Goal: Communication & Community: Answer question/provide support

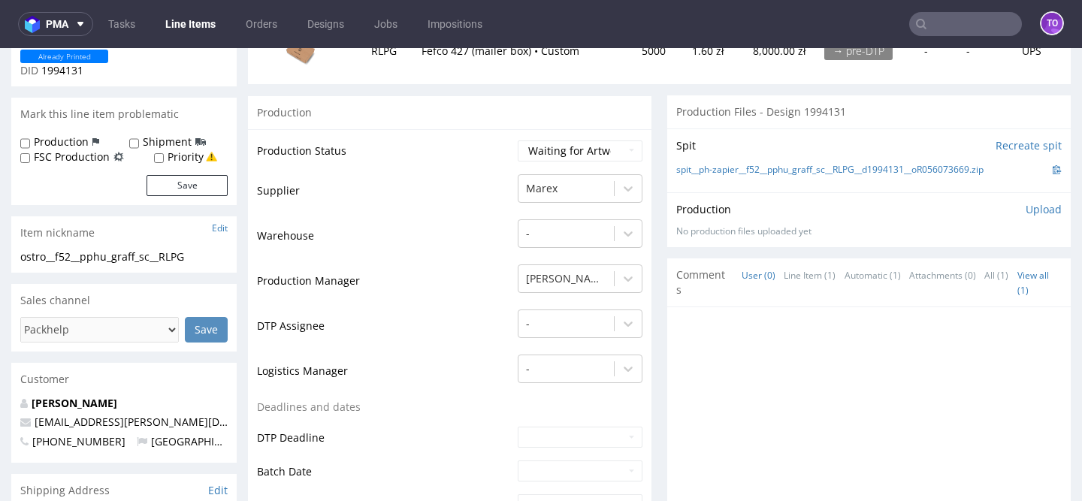
scroll to position [256, 0]
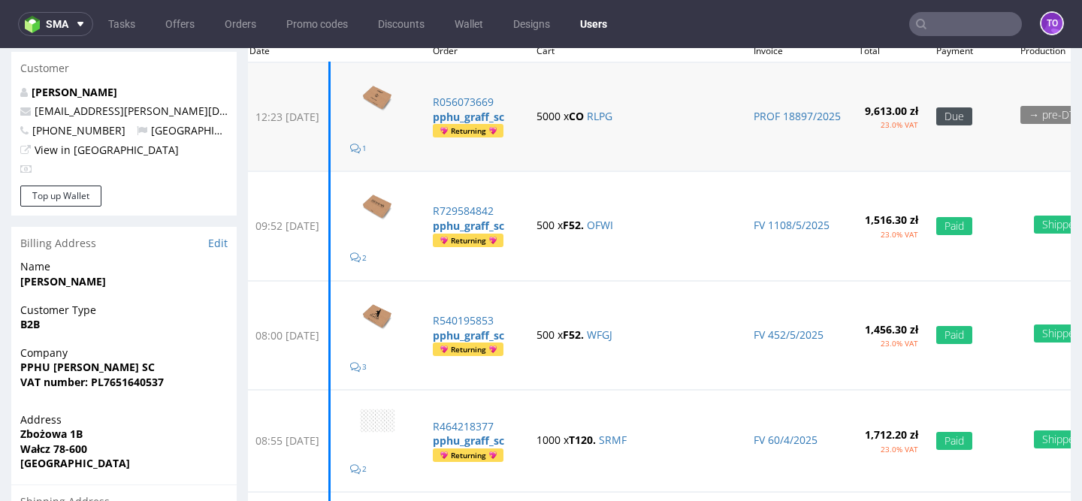
scroll to position [143, 0]
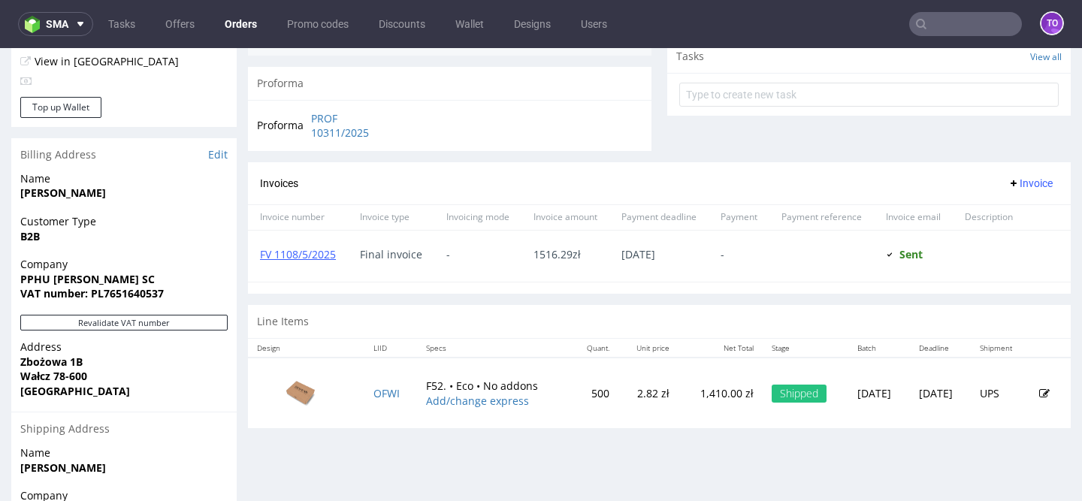
scroll to position [546, 0]
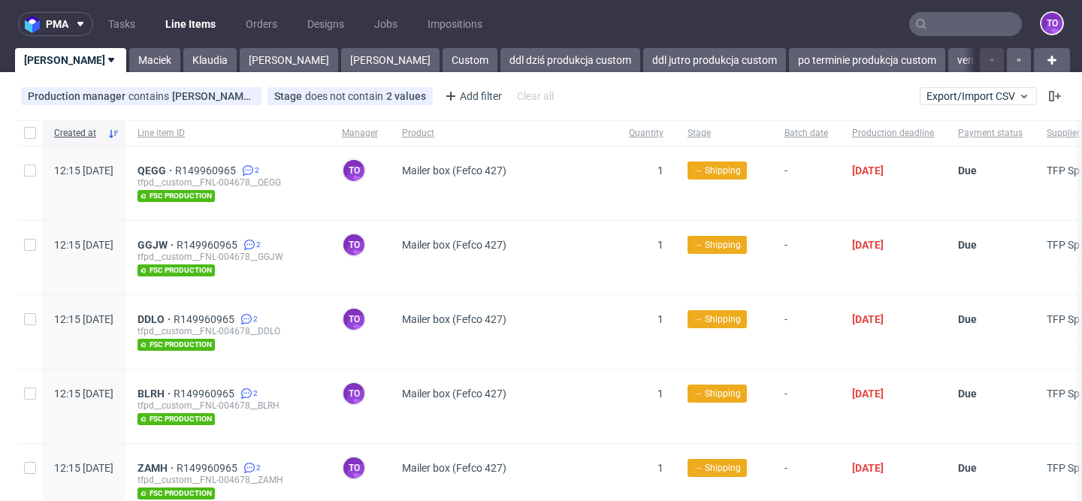
click at [942, 22] on input "text" at bounding box center [965, 24] width 113 height 24
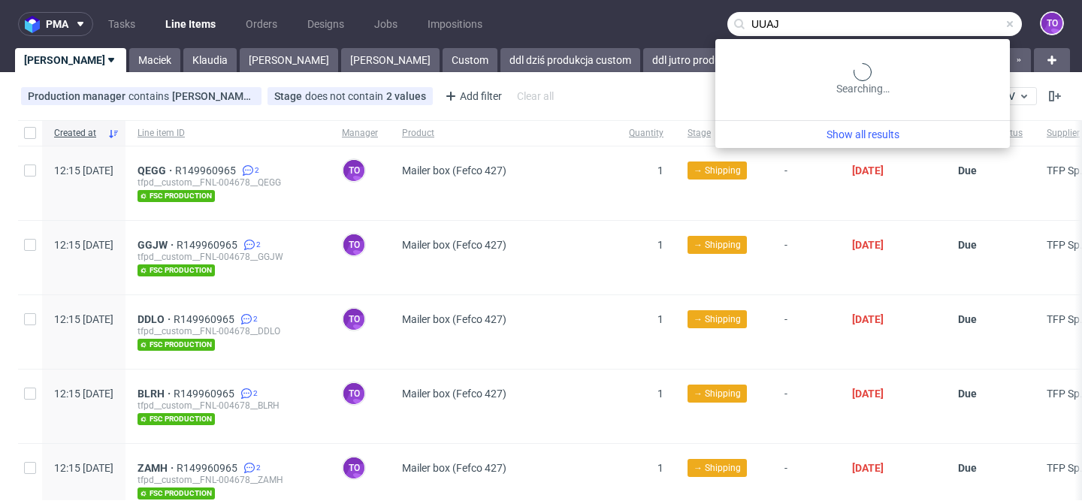
type input "UUAJ"
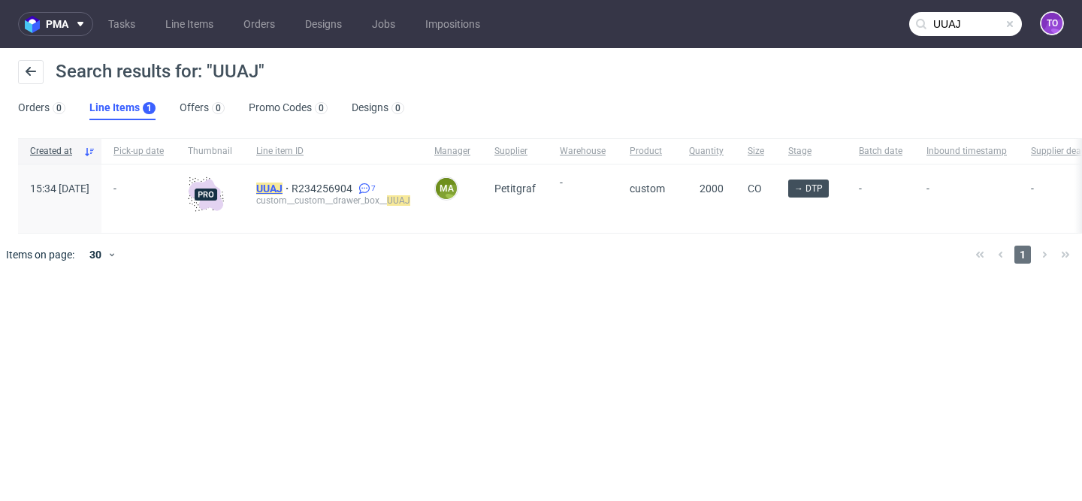
click at [283, 186] on mark "UUAJ" at bounding box center [269, 189] width 26 height 12
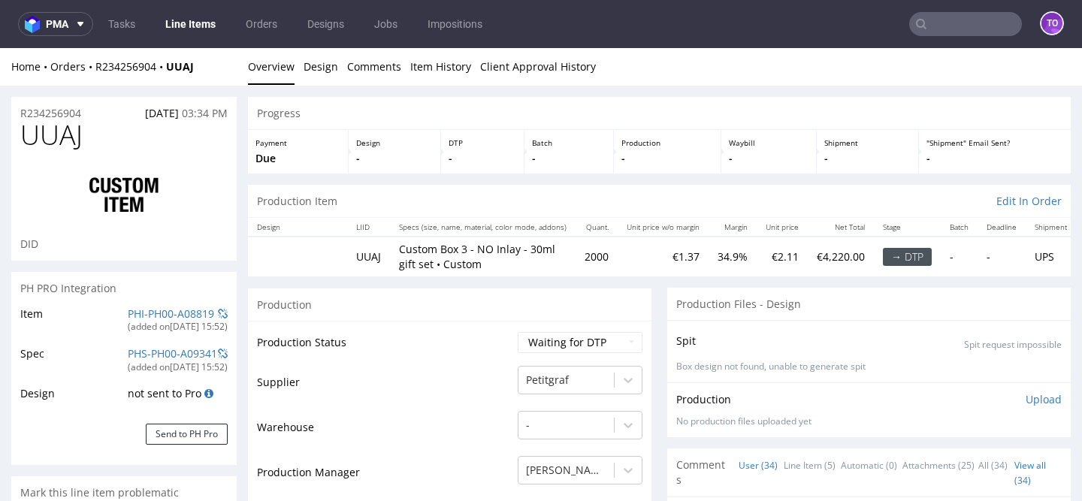
click at [137, 56] on div "Home Orders R234256904 UUAJ Overview Design Comments Item History Client Approv…" at bounding box center [541, 67] width 1082 height 38
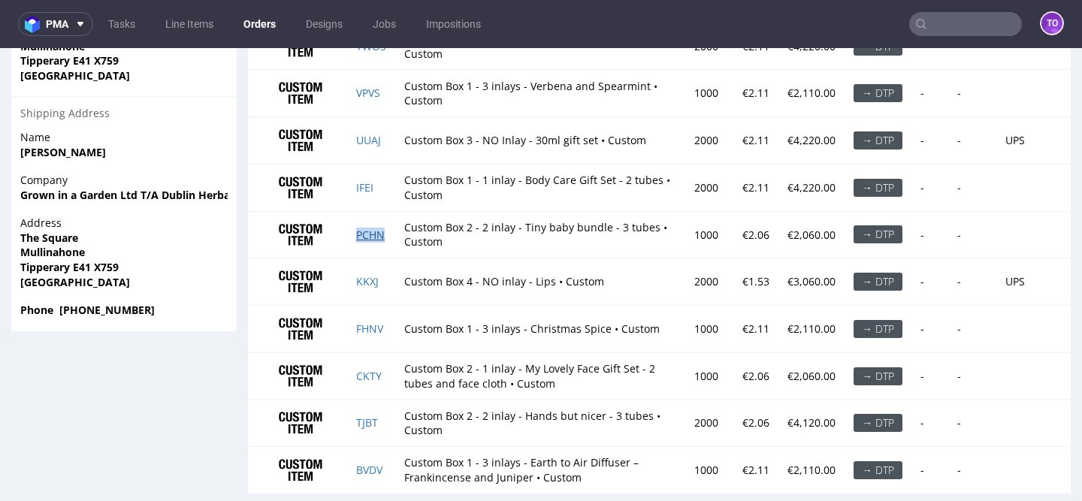
scroll to position [1203, 0]
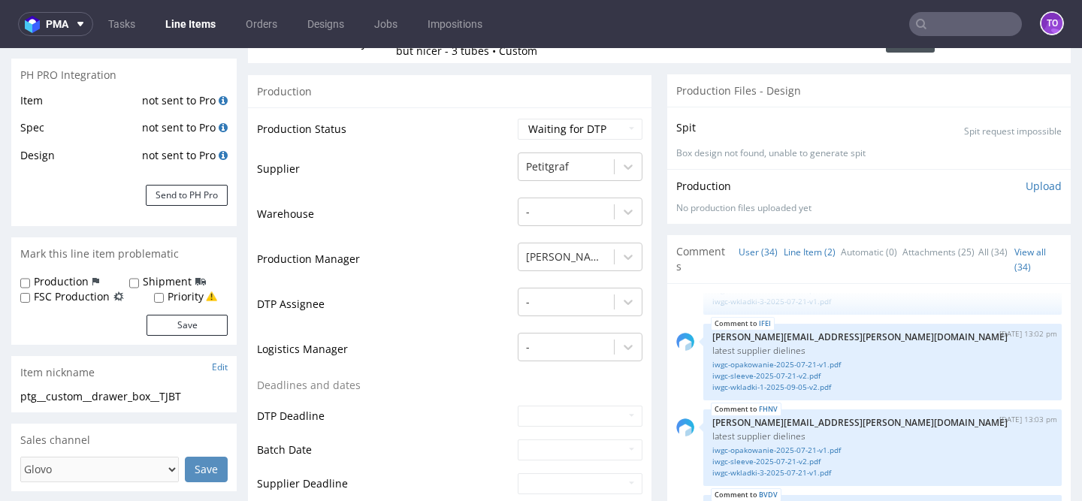
scroll to position [213, 0]
click at [790, 255] on link "Line Item (2)" at bounding box center [810, 252] width 52 height 32
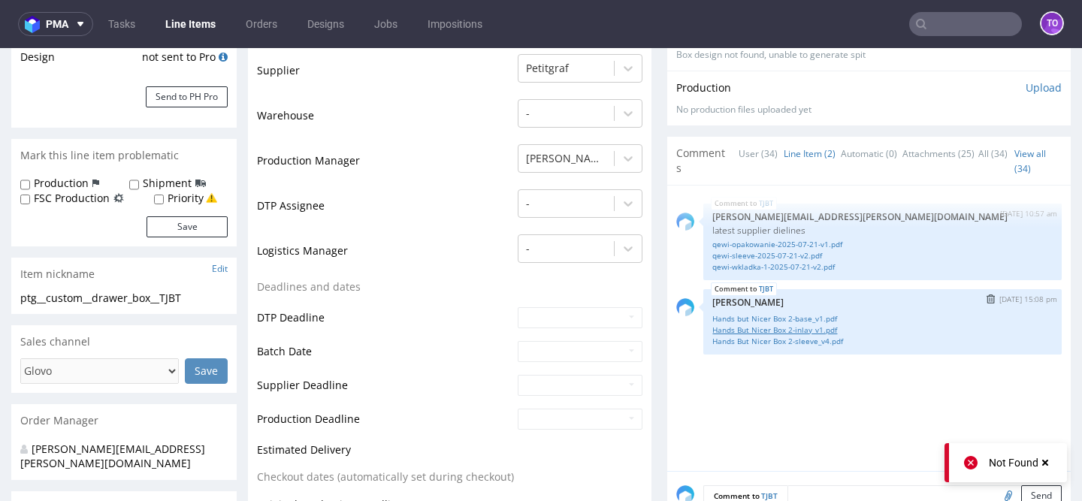
scroll to position [340, 0]
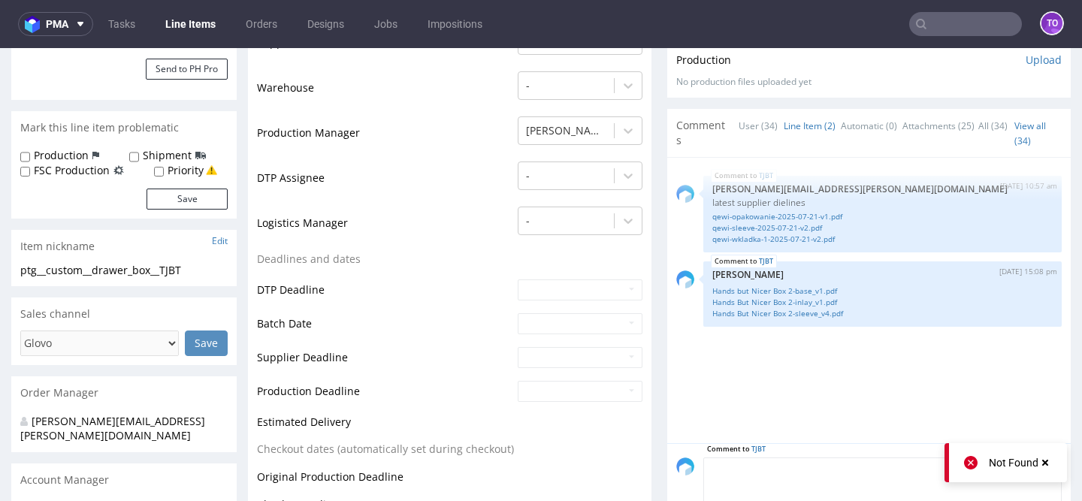
click at [803, 467] on textarea at bounding box center [882, 490] width 358 height 65
paste textarea "latest supplier dielines"
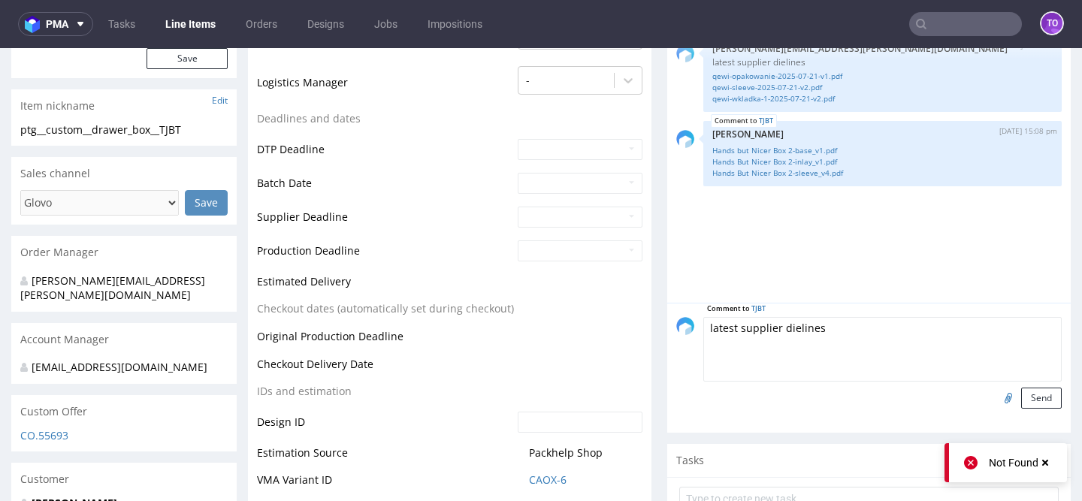
scroll to position [505, 0]
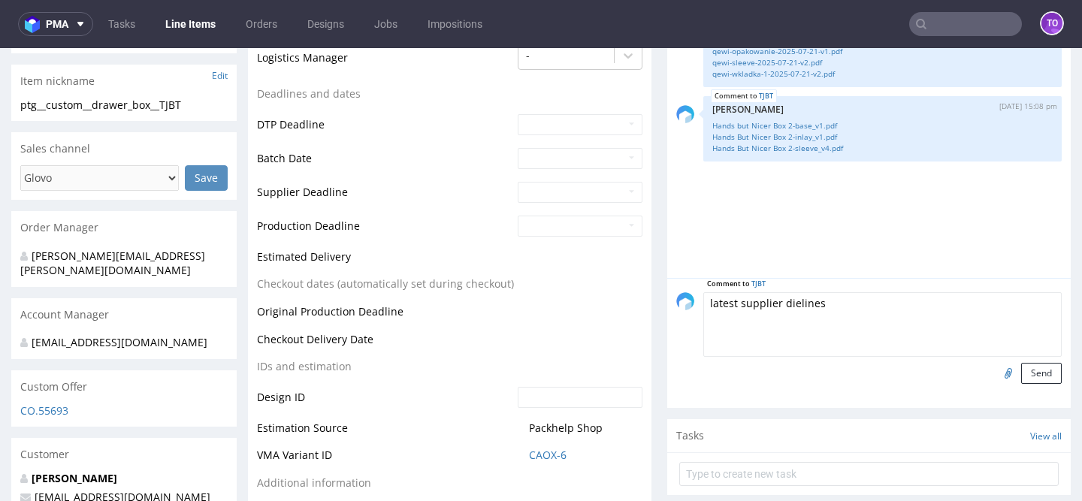
type textarea "latest supplier dielines"
click at [996, 373] on input "file" at bounding box center [1006, 373] width 21 height 20
type input "C:\fakepath\qewi-opakowanie-2025-07-21-v1.pdf"
click at [1021, 373] on button "Send" at bounding box center [1041, 373] width 41 height 21
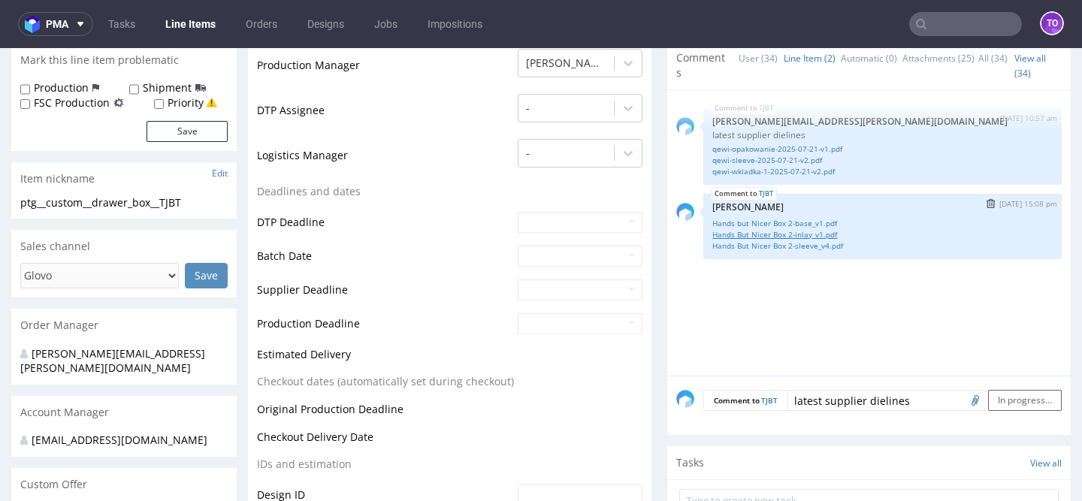
scroll to position [407, 0]
click at [794, 237] on link "Hands But Nicer Box 2-inlay_v1.pdf" at bounding box center [882, 235] width 340 height 11
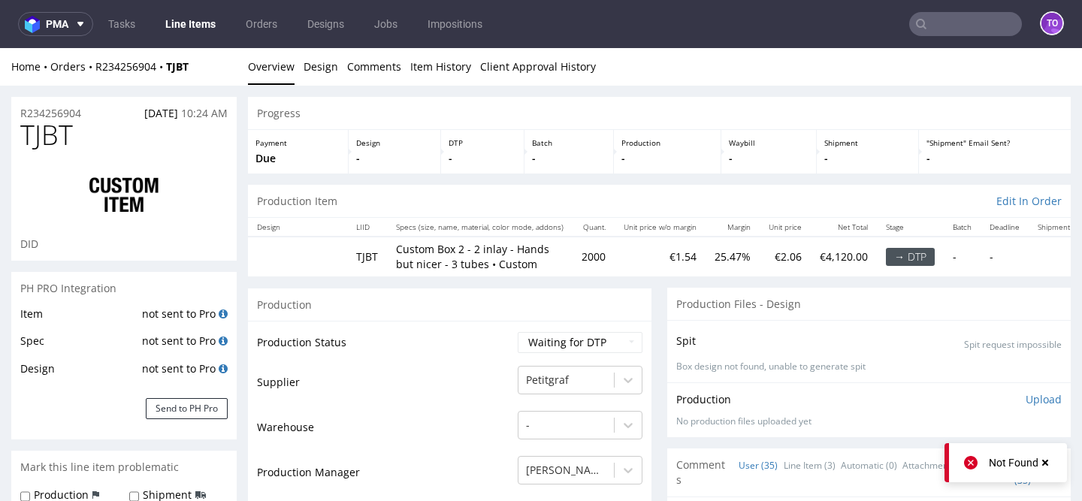
scroll to position [2264, 0]
click at [794, 456] on link "Line Item (3)" at bounding box center [810, 465] width 52 height 32
click at [795, 464] on link "Line Item (3)" at bounding box center [810, 465] width 52 height 32
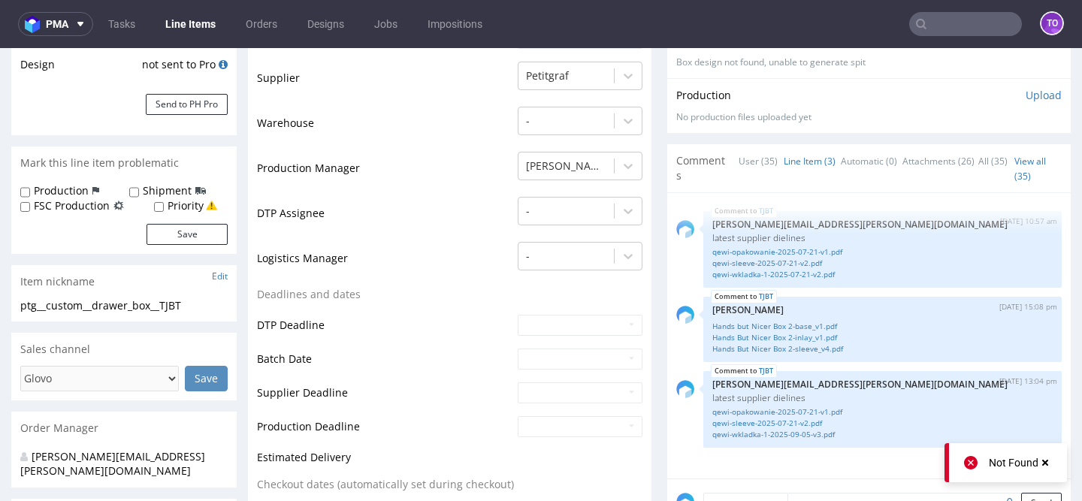
scroll to position [334, 0]
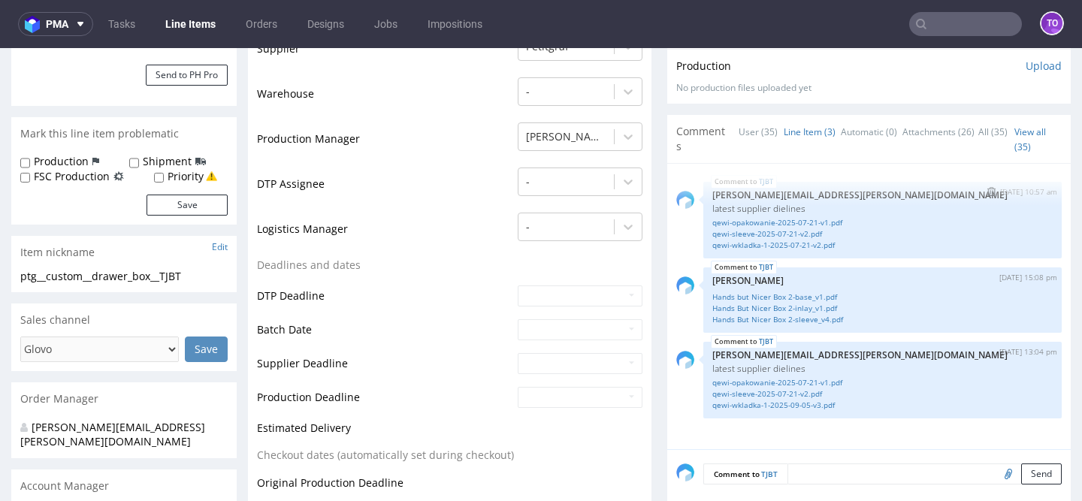
click at [987, 194] on img "submit" at bounding box center [991, 191] width 8 height 9
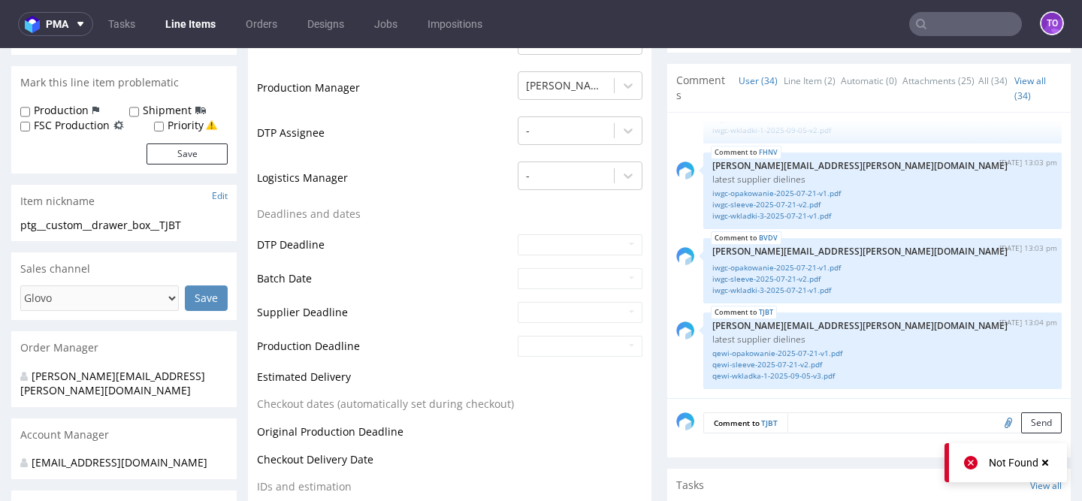
scroll to position [388, 0]
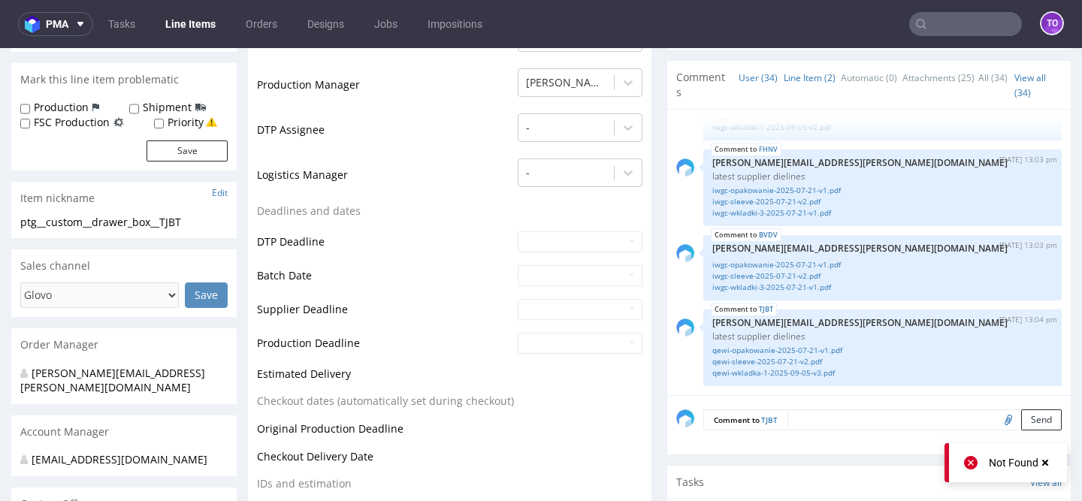
click at [800, 84] on link "Line Item (2)" at bounding box center [810, 78] width 52 height 32
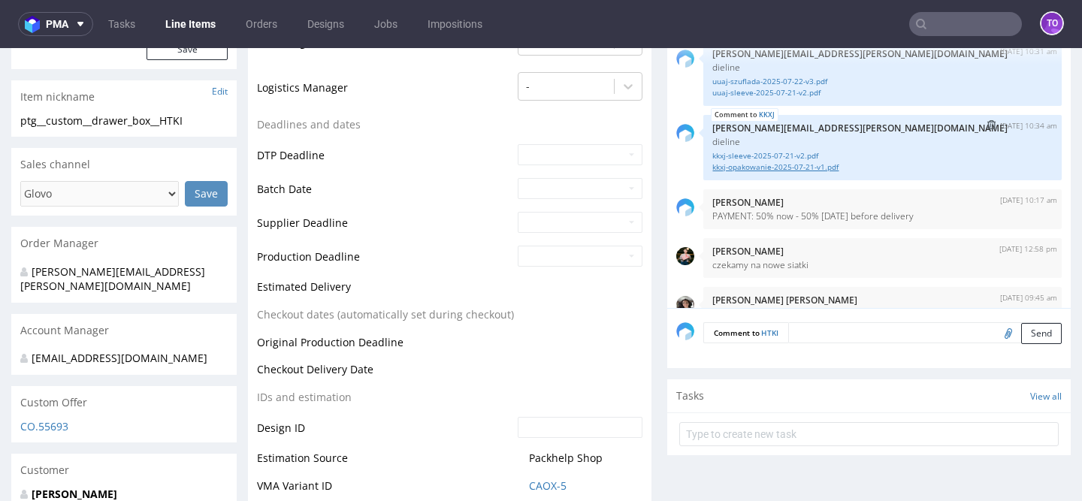
scroll to position [35, 0]
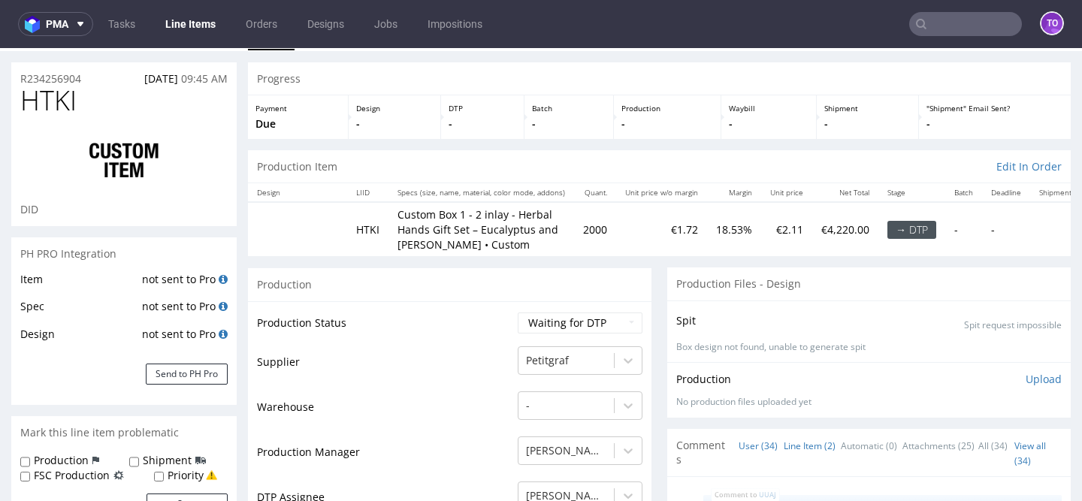
click at [784, 438] on link "Line Item (2)" at bounding box center [810, 446] width 52 height 32
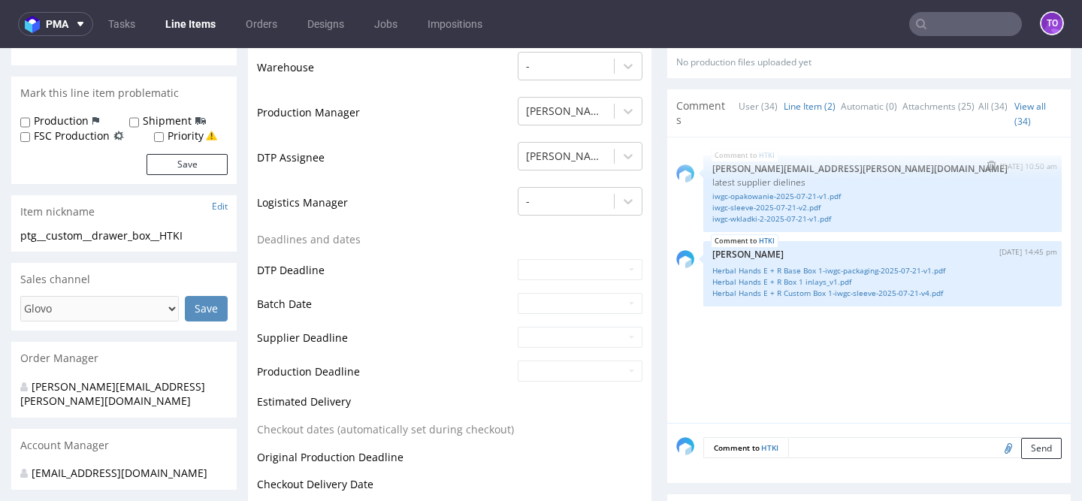
scroll to position [373, 0]
click at [797, 454] on textarea at bounding box center [925, 448] width 274 height 21
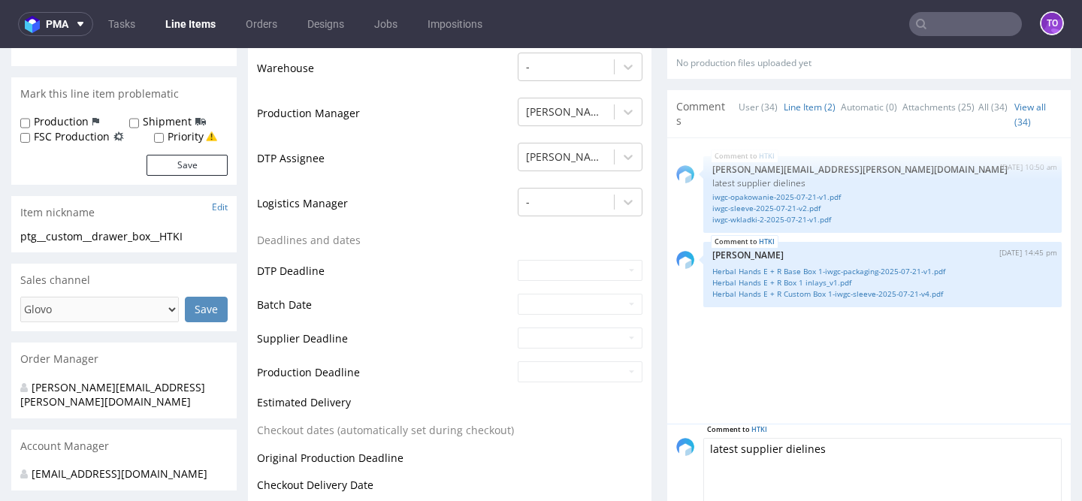
scroll to position [418, 0]
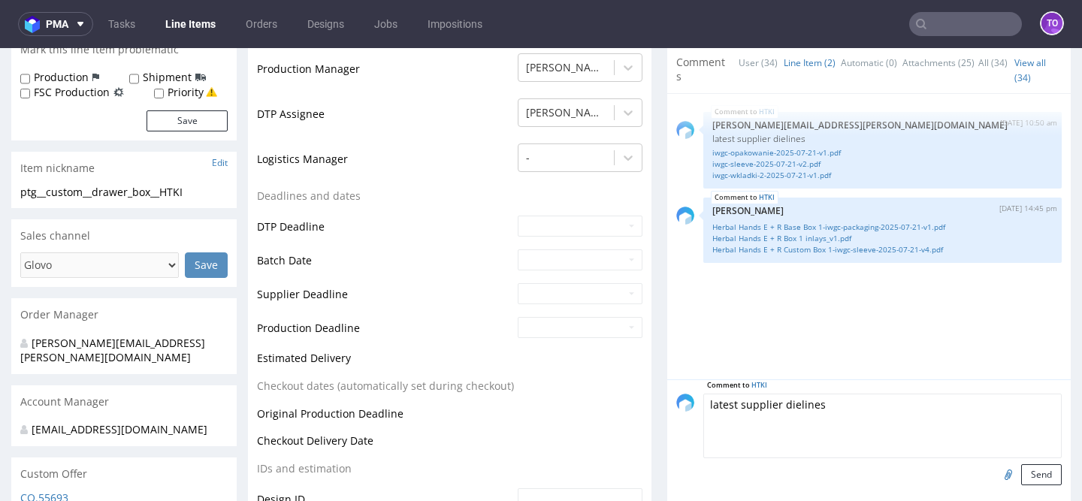
type textarea "latest supplier dielines"
click at [996, 471] on input "file" at bounding box center [1006, 474] width 21 height 20
click at [997, 474] on input "file" at bounding box center [1006, 474] width 21 height 20
click at [996, 472] on input "file" at bounding box center [1006, 474] width 21 height 20
type input "C:\fakepath\iwgc-opakowanie-2025-07-21-v1.pdf"
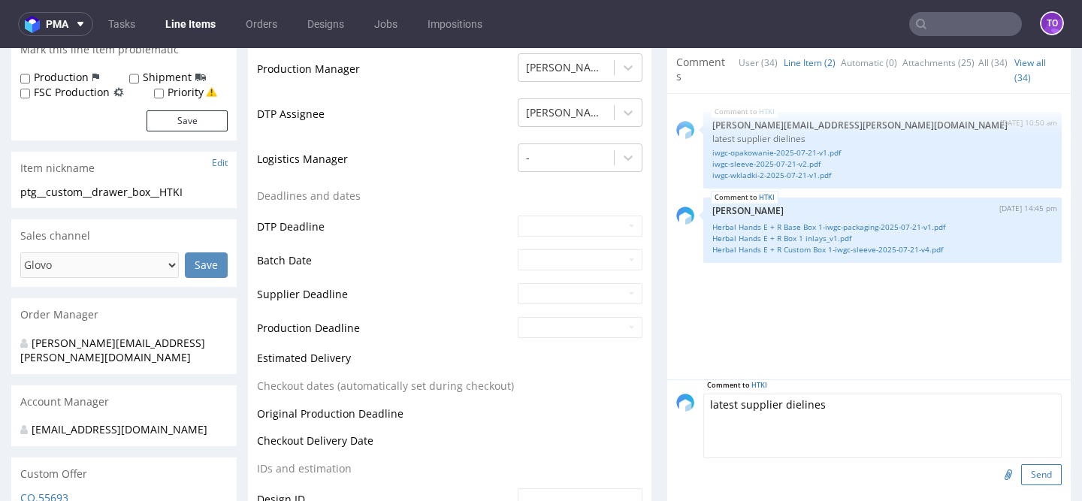
click at [1029, 476] on button "Send" at bounding box center [1041, 474] width 41 height 21
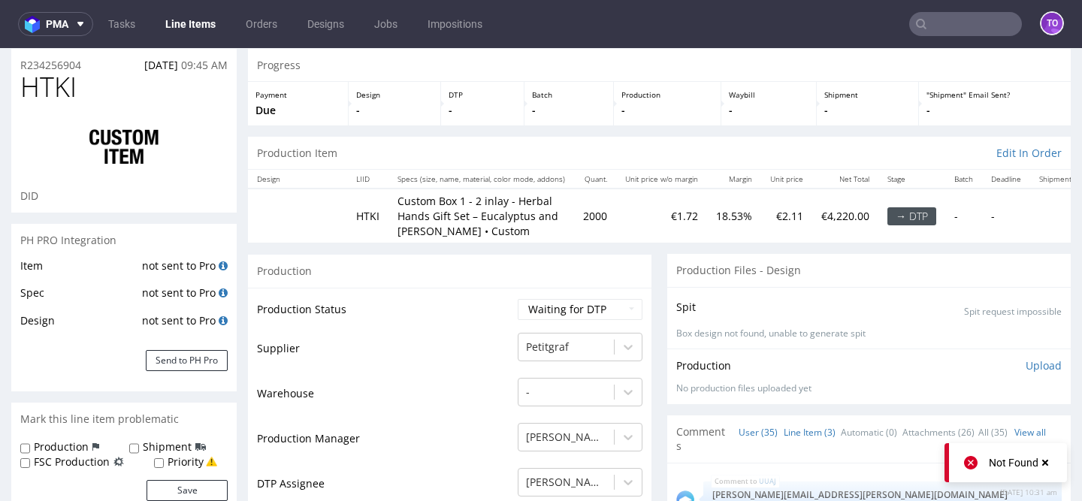
scroll to position [47, 0]
click at [791, 430] on link "Line Item (3)" at bounding box center [810, 434] width 52 height 32
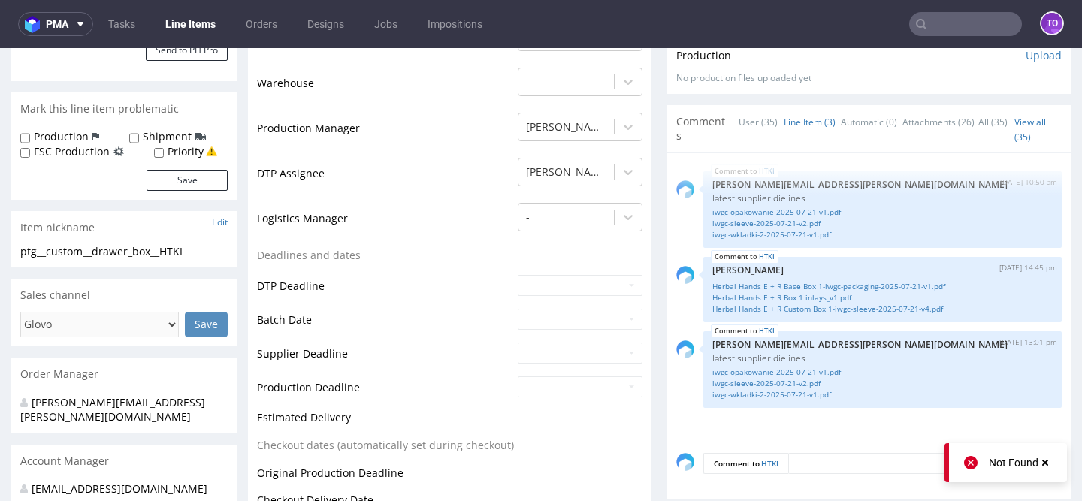
scroll to position [434, 0]
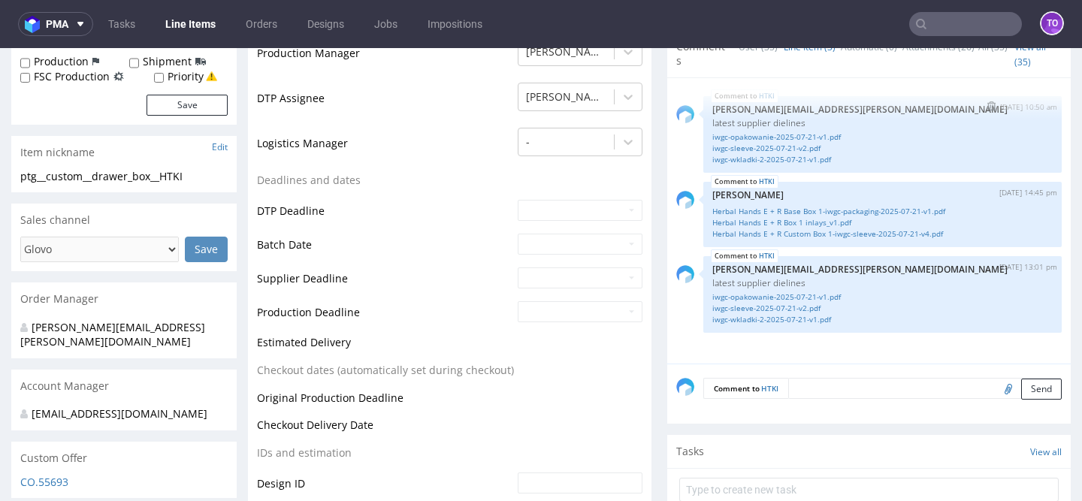
click at [987, 107] on img "submit" at bounding box center [991, 105] width 8 height 9
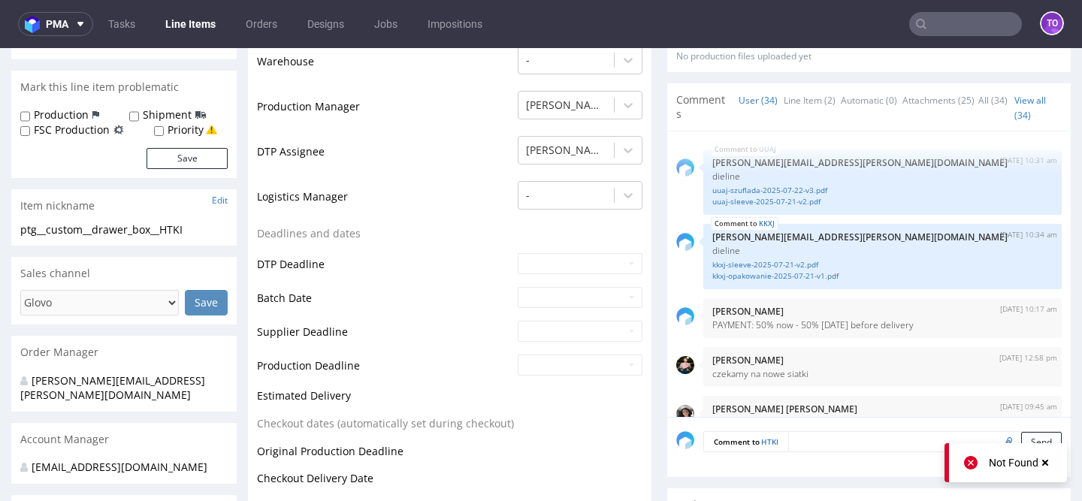
scroll to position [379, 0]
click at [784, 98] on link "Line Item (2)" at bounding box center [810, 102] width 52 height 32
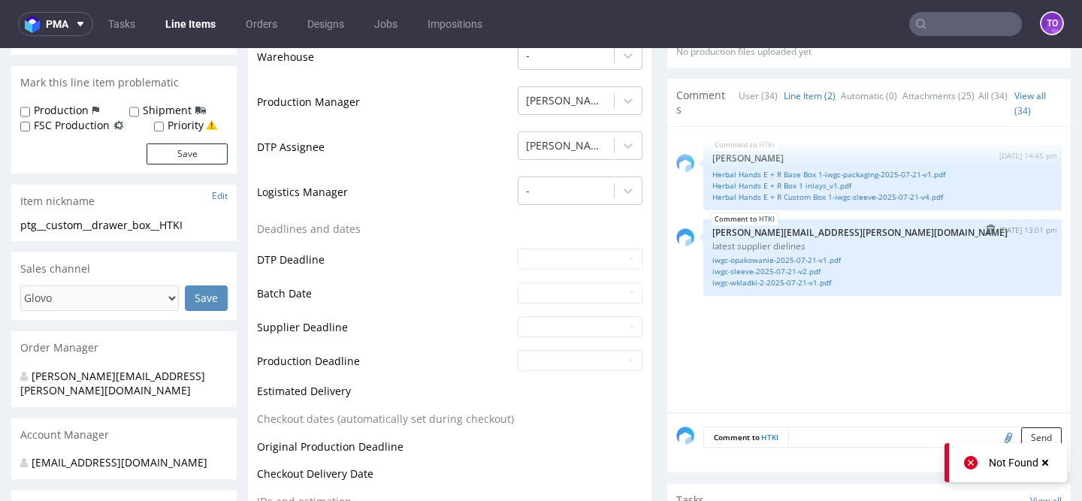
scroll to position [386, 0]
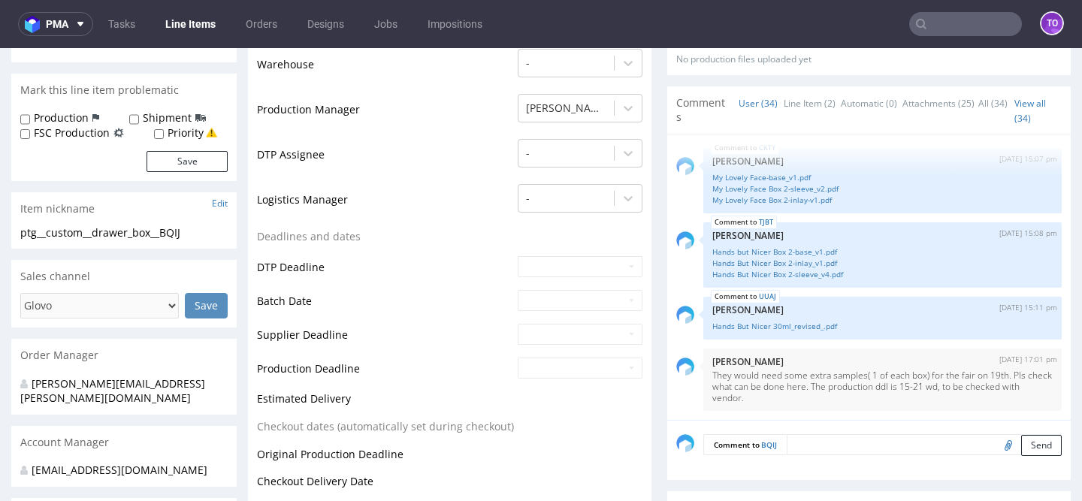
scroll to position [402, 0]
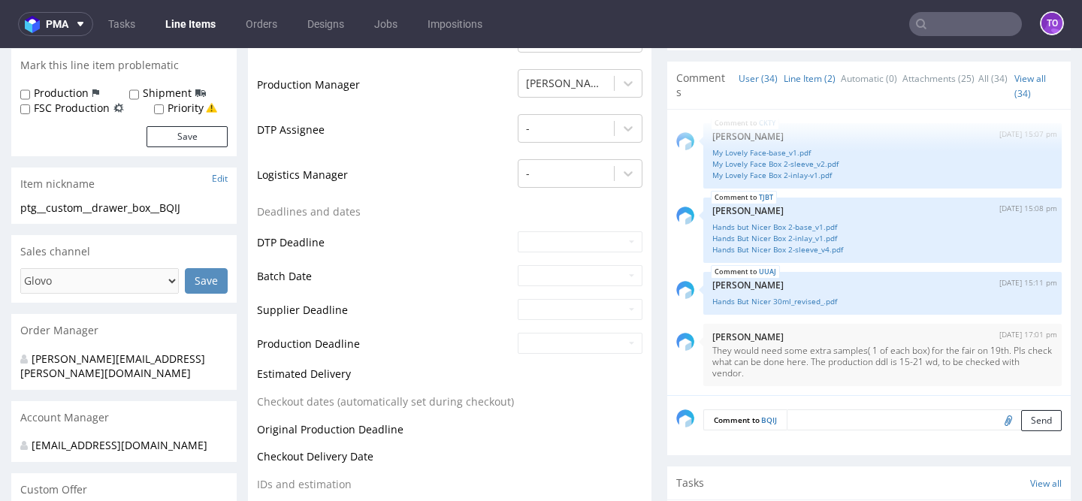
click at [785, 74] on link "Line Item (2)" at bounding box center [810, 78] width 52 height 32
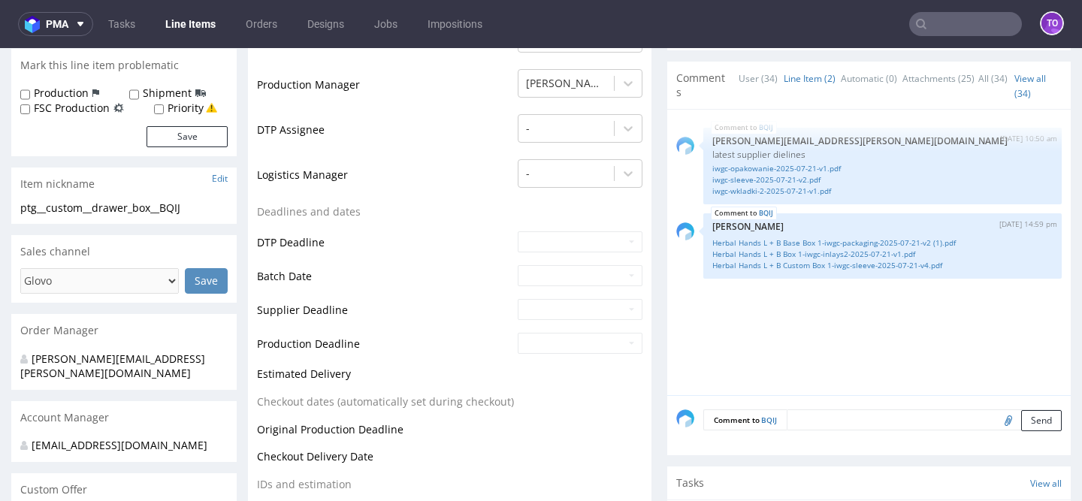
click at [996, 420] on input "file" at bounding box center [1006, 420] width 21 height 20
type input "C:\fakepath\iwgc-opakowanie-2025-07-21-v1.pdf"
click at [1023, 425] on button "Send" at bounding box center [1041, 420] width 41 height 21
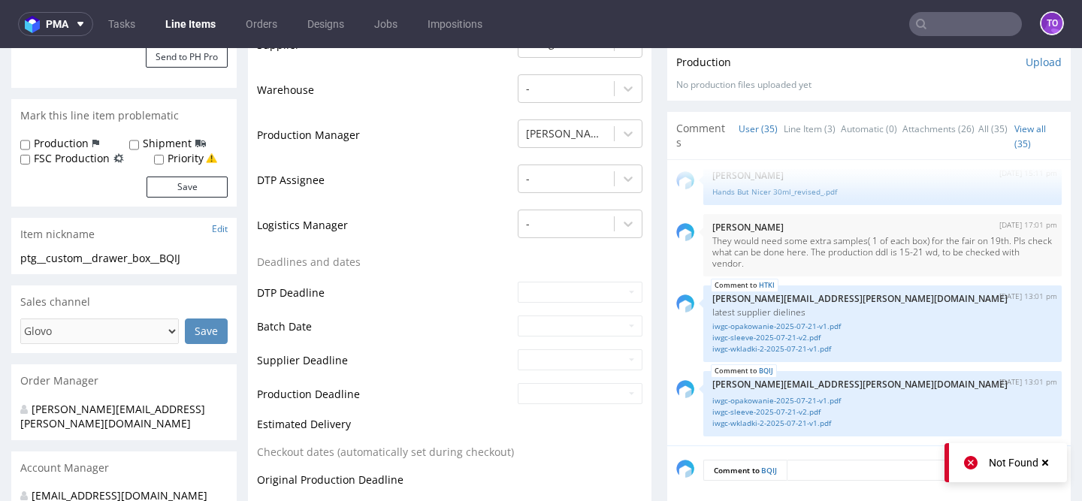
scroll to position [354, 0]
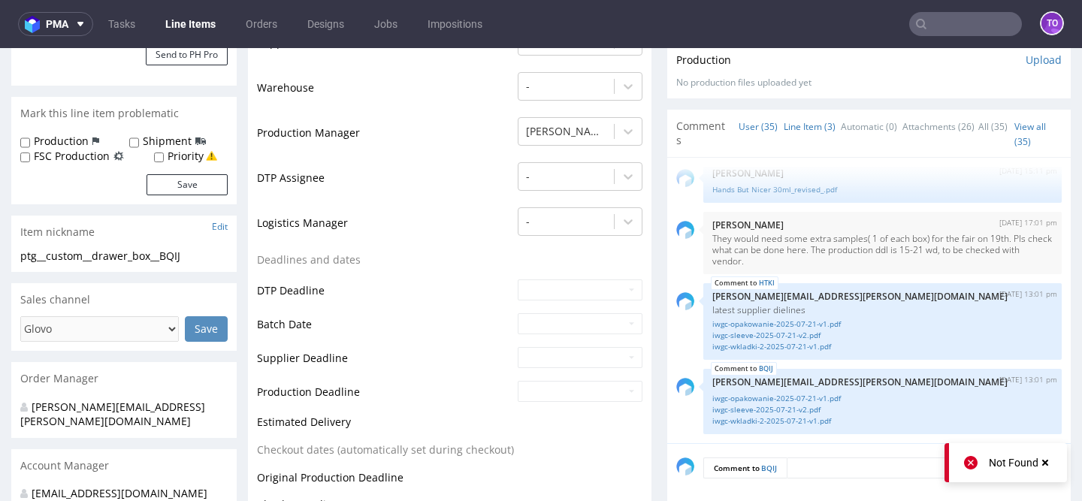
click at [784, 134] on link "Line Item (3)" at bounding box center [810, 126] width 52 height 32
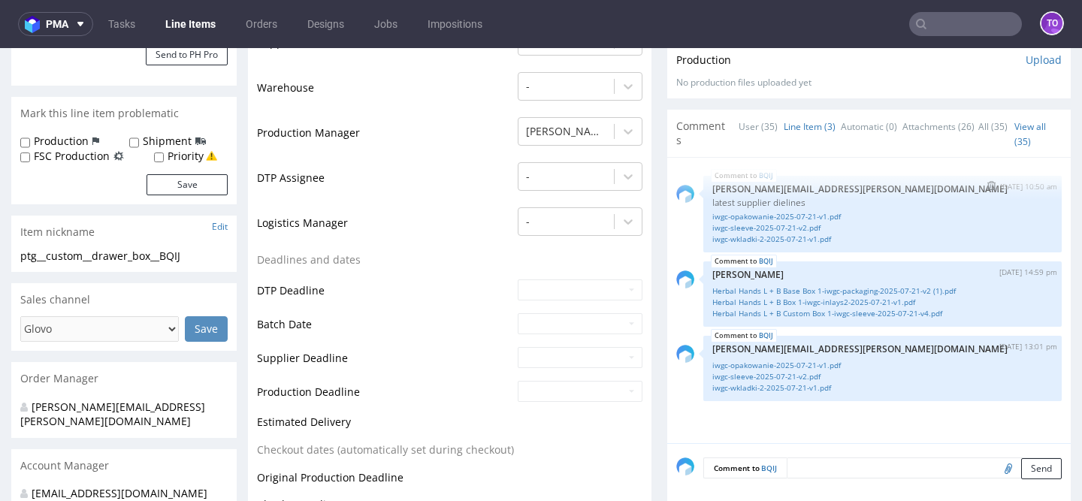
click at [987, 186] on img "submit" at bounding box center [991, 185] width 8 height 9
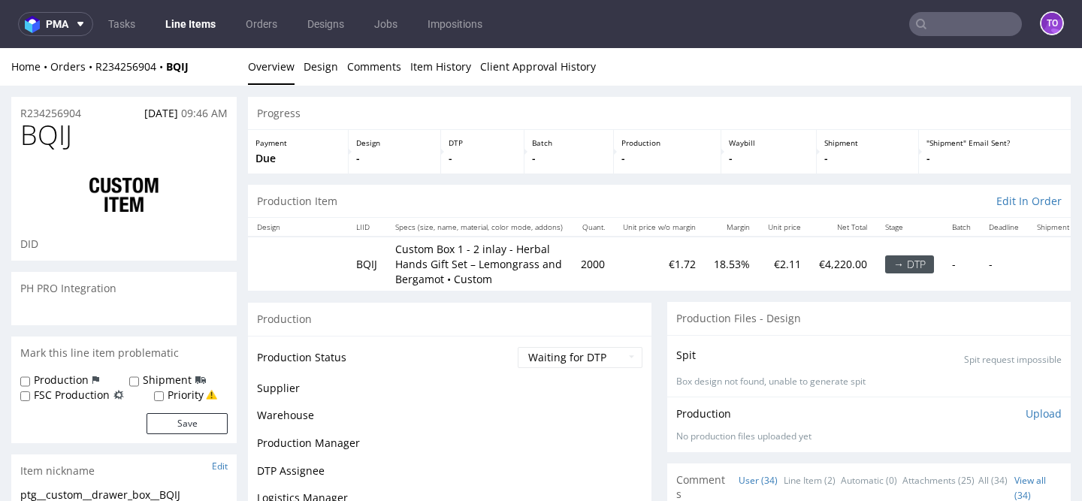
scroll to position [2179, 0]
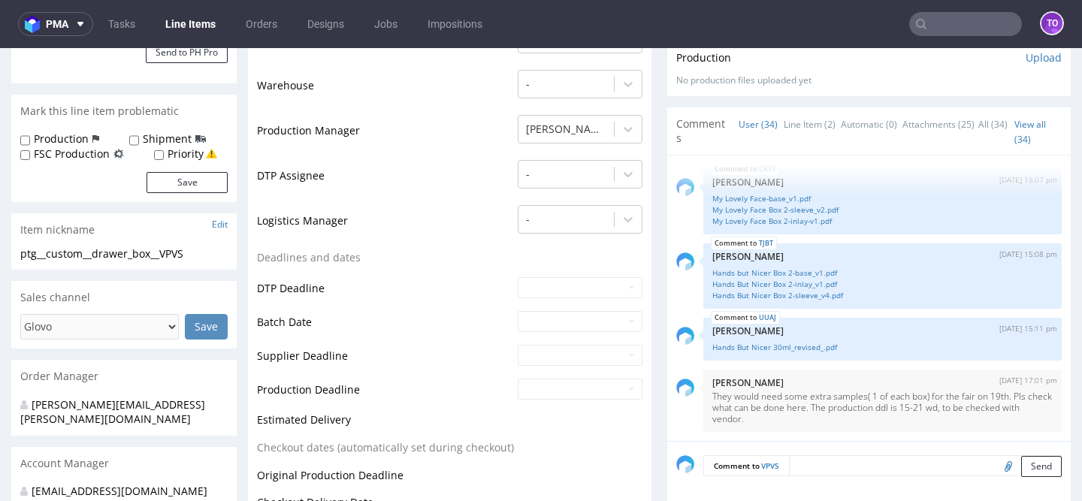
scroll to position [379, 0]
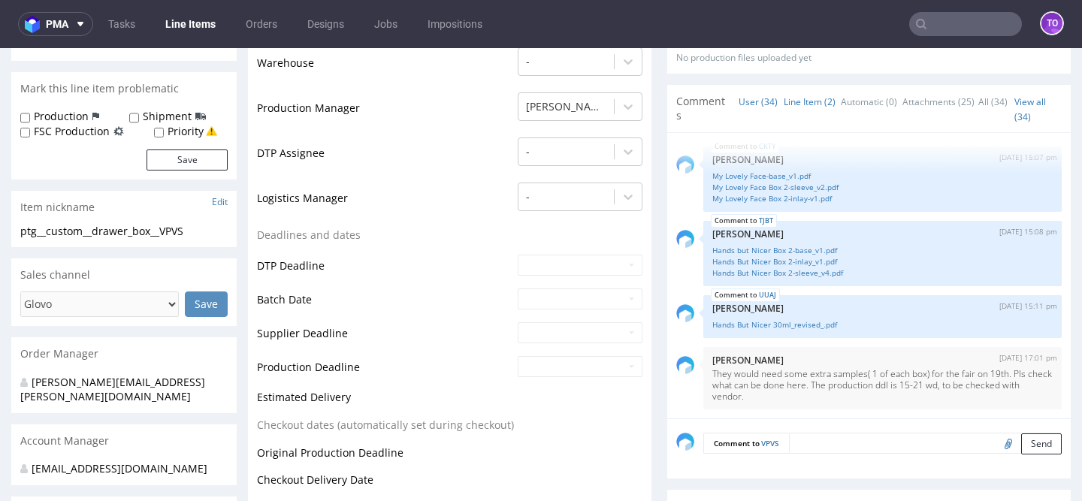
click at [799, 86] on link "Line Item (2)" at bounding box center [810, 102] width 52 height 32
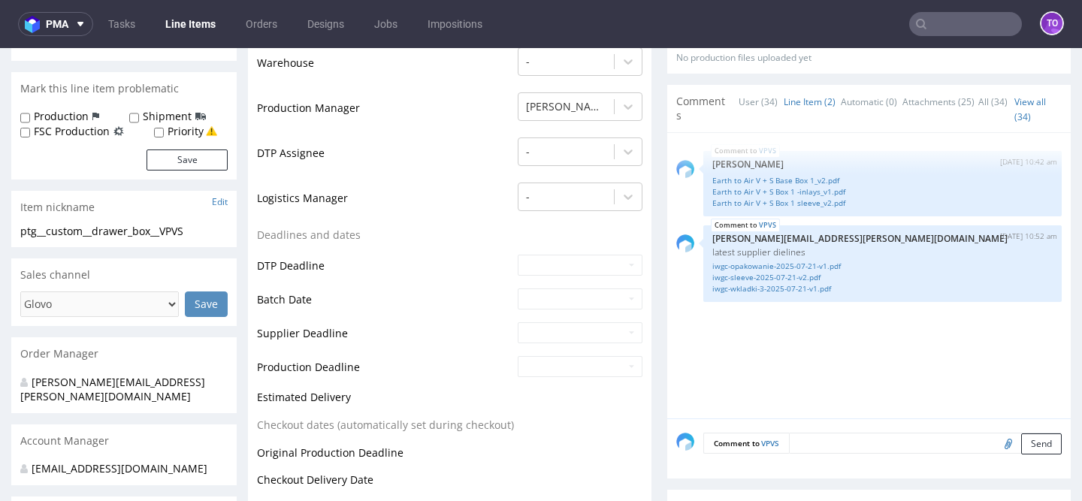
click at [996, 434] on input "file" at bounding box center [1006, 444] width 21 height 20
type input "C:\fakepath\iwgc-opakowanie-2025-07-21-v1.pdf"
click at [1021, 434] on button "Send" at bounding box center [1041, 444] width 41 height 21
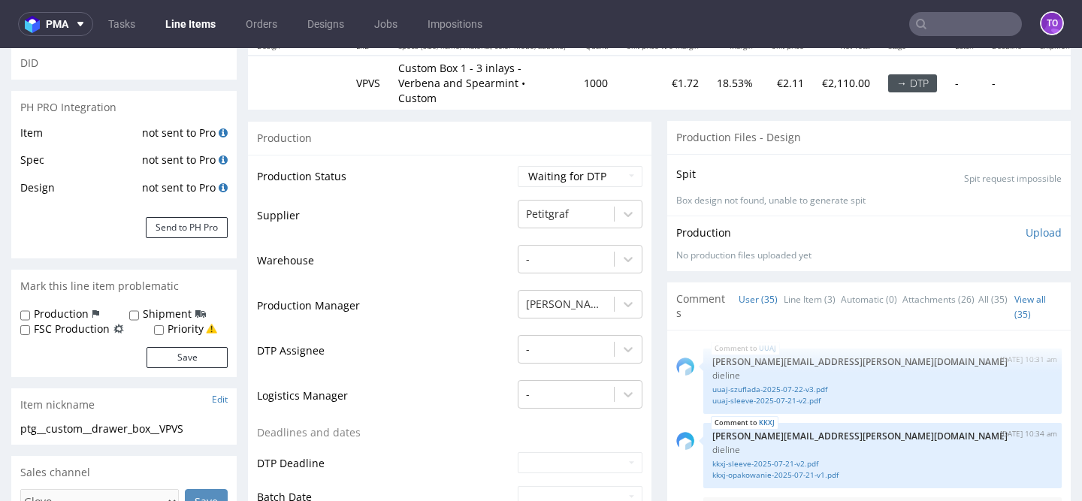
scroll to position [2253, 0]
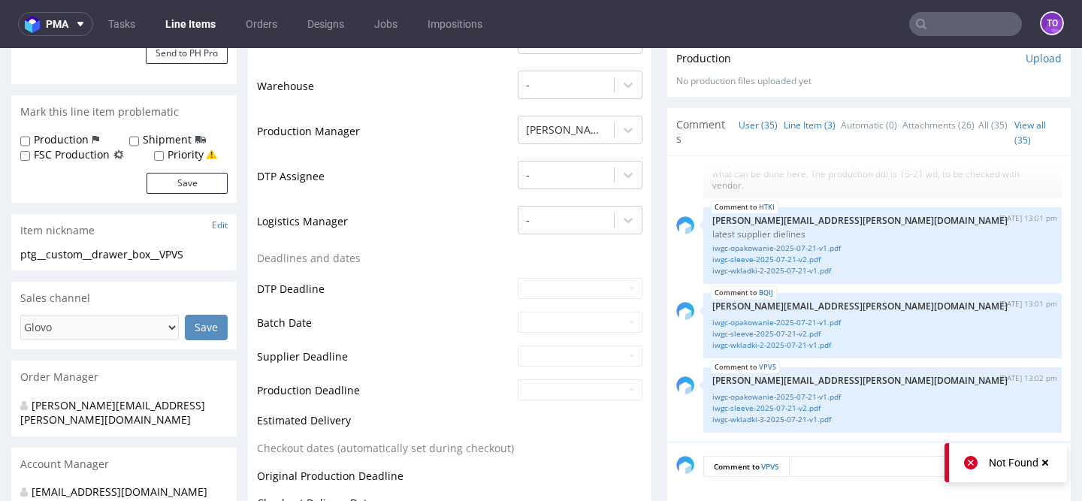
click at [801, 117] on link "Line Item (3)" at bounding box center [810, 125] width 52 height 32
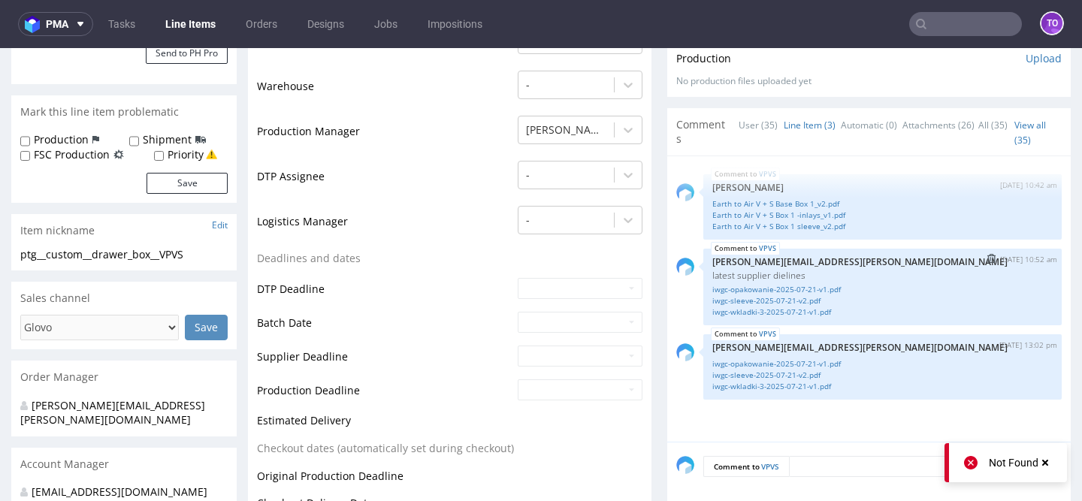
click at [987, 254] on img "submit" at bounding box center [991, 258] width 8 height 9
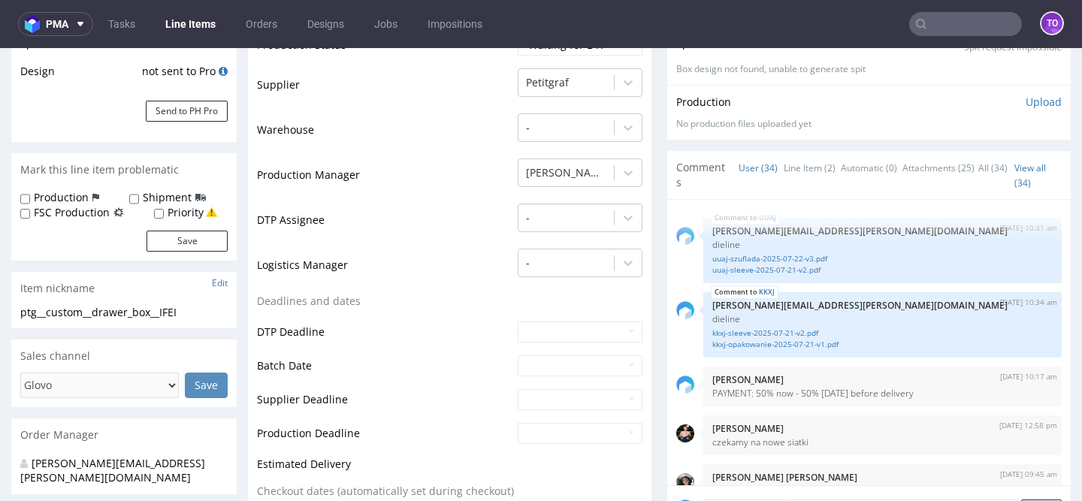
scroll to position [292, 0]
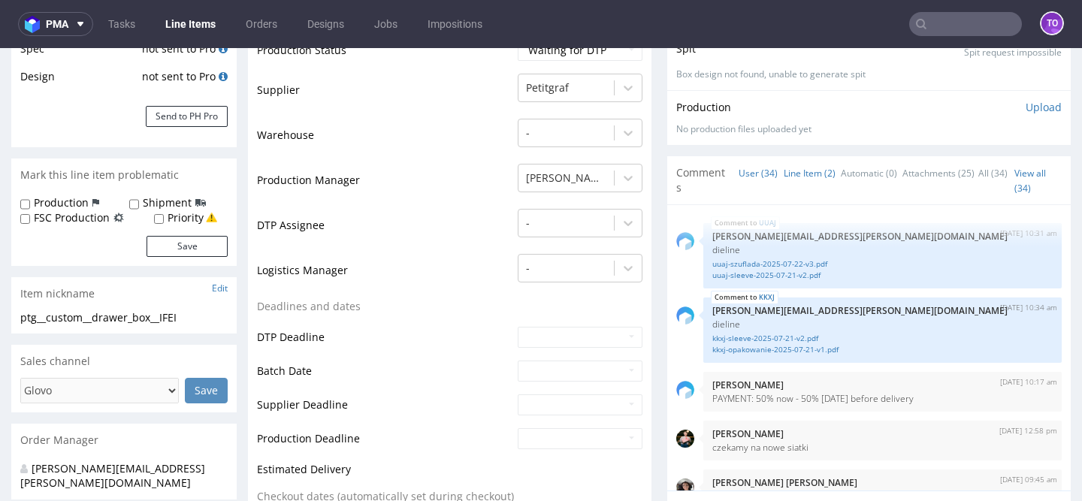
click at [796, 170] on link "Line Item (2)" at bounding box center [810, 173] width 52 height 32
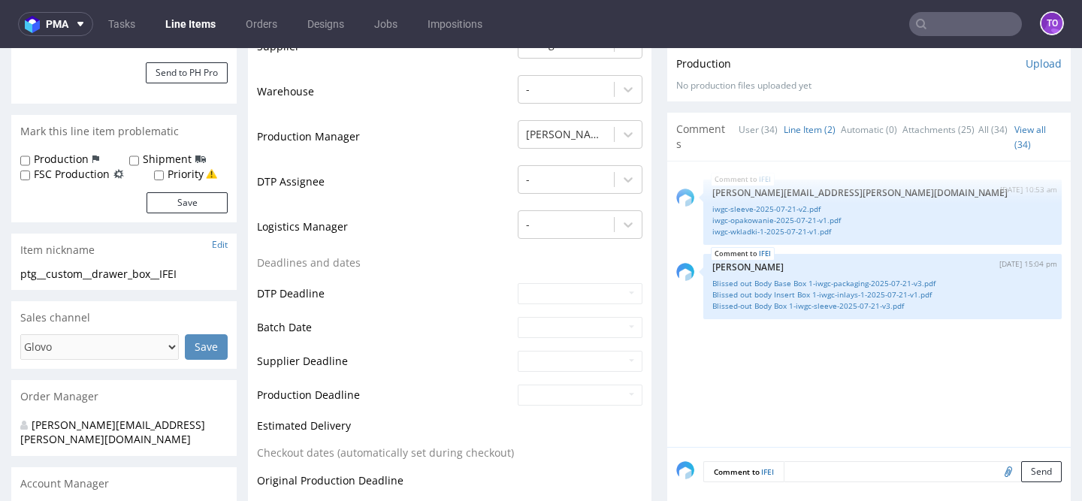
scroll to position [378, 0]
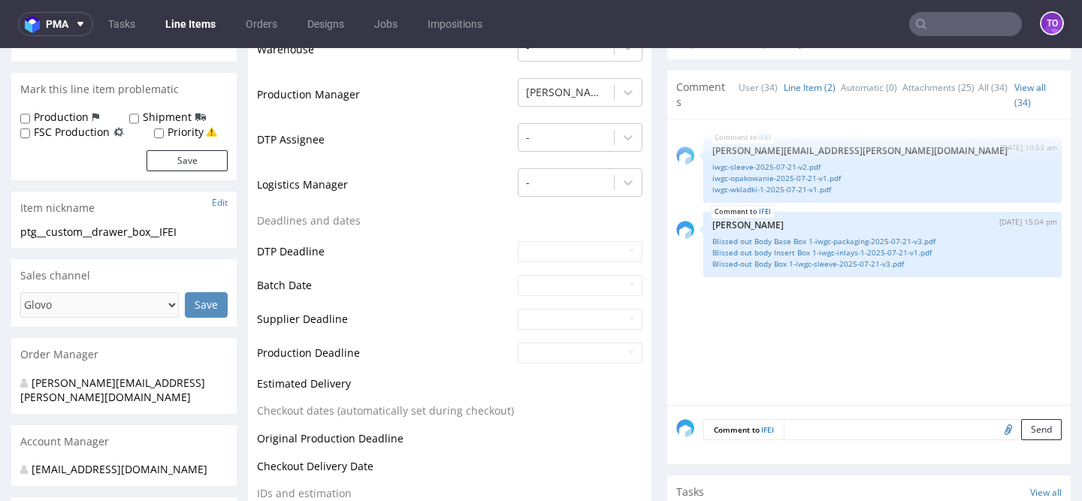
click at [805, 420] on textarea at bounding box center [923, 429] width 278 height 21
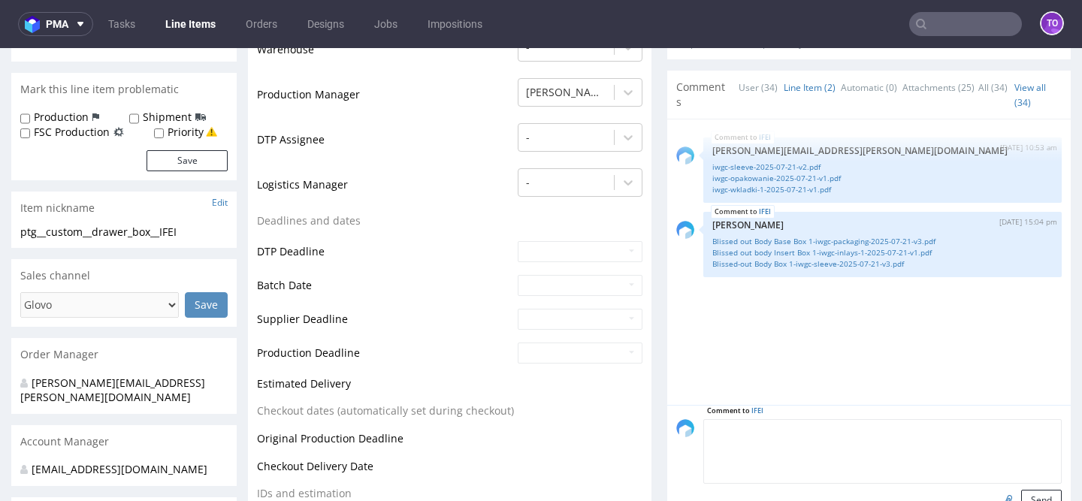
paste textarea "https://packhelp.slack.com/archives/C05D0G85589/p1757057946440819?thread_ts=175…"
type textarea "https://packhelp.slack.com/archives/C05D0G85589/p1757057946440819?thread_ts=175…"
drag, startPoint x: 996, startPoint y: 442, endPoint x: 614, endPoint y: 401, distance: 384.7
drag, startPoint x: 825, startPoint y: 424, endPoint x: 682, endPoint y: 424, distance: 143.5
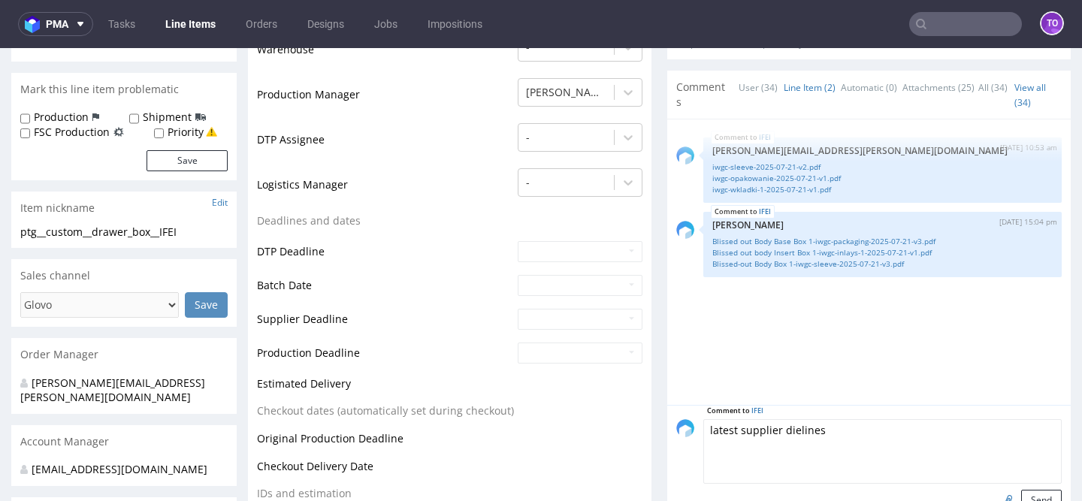
click at [682, 424] on div "Comment to IFEI latest supplier dielines Send" at bounding box center [869, 465] width 386 height 92
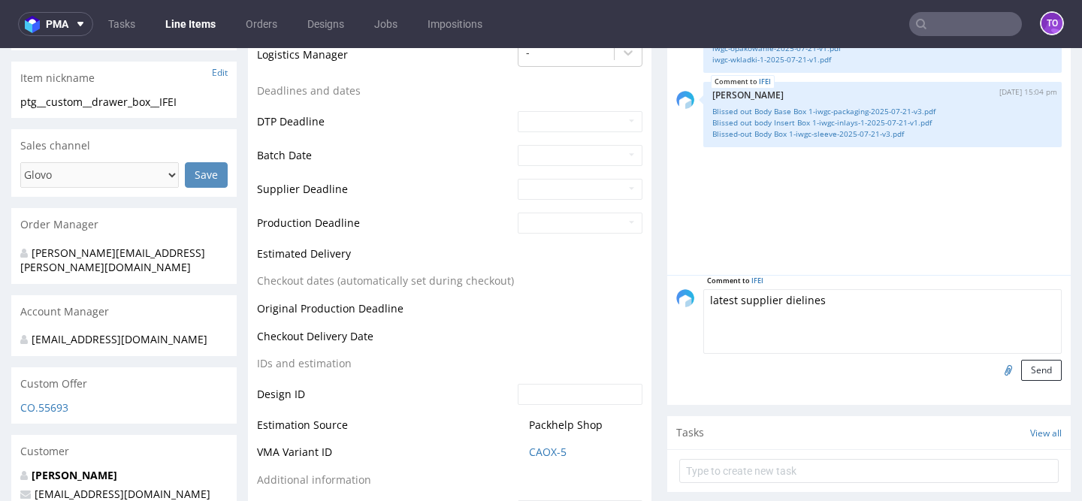
scroll to position [529, 0]
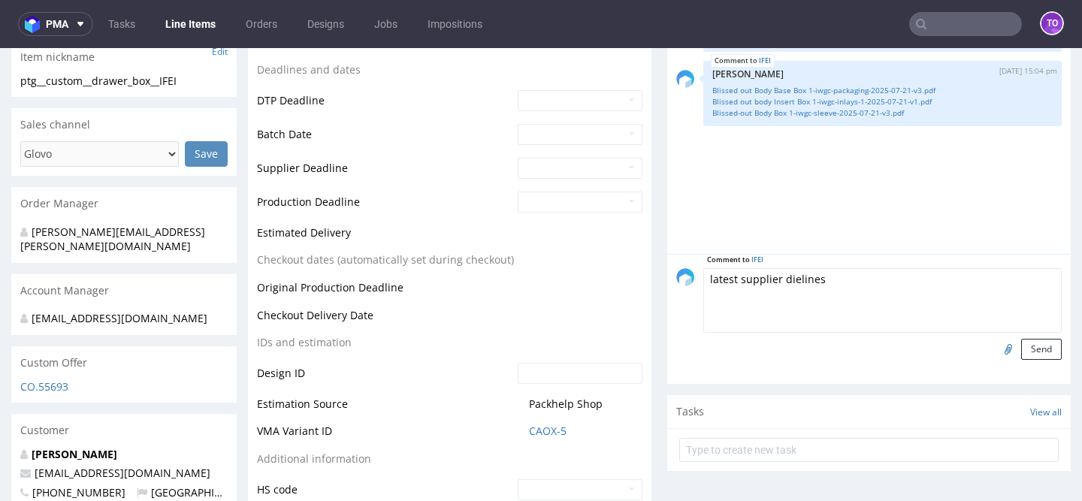
type textarea "latest supplier dielines"
click at [996, 350] on input "file" at bounding box center [1006, 349] width 21 height 20
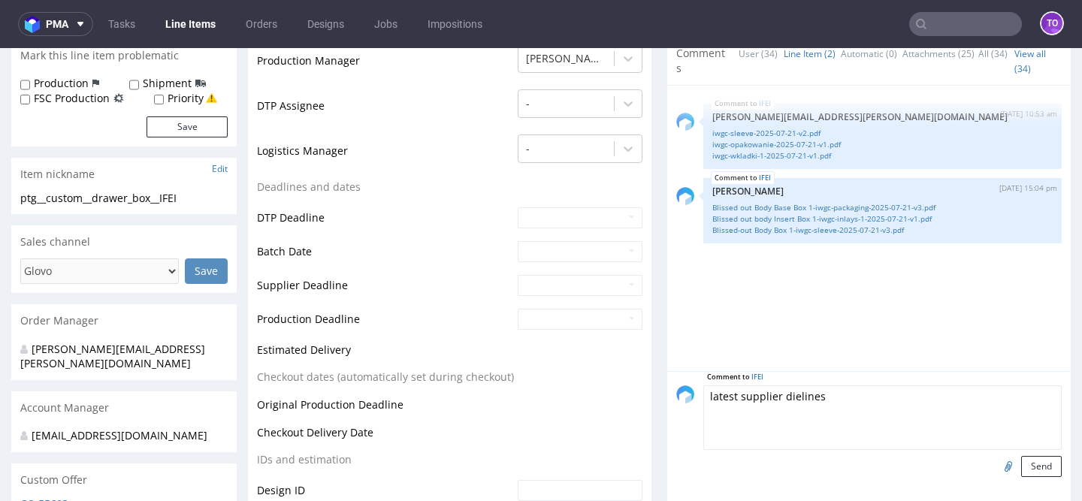
scroll to position [471, 0]
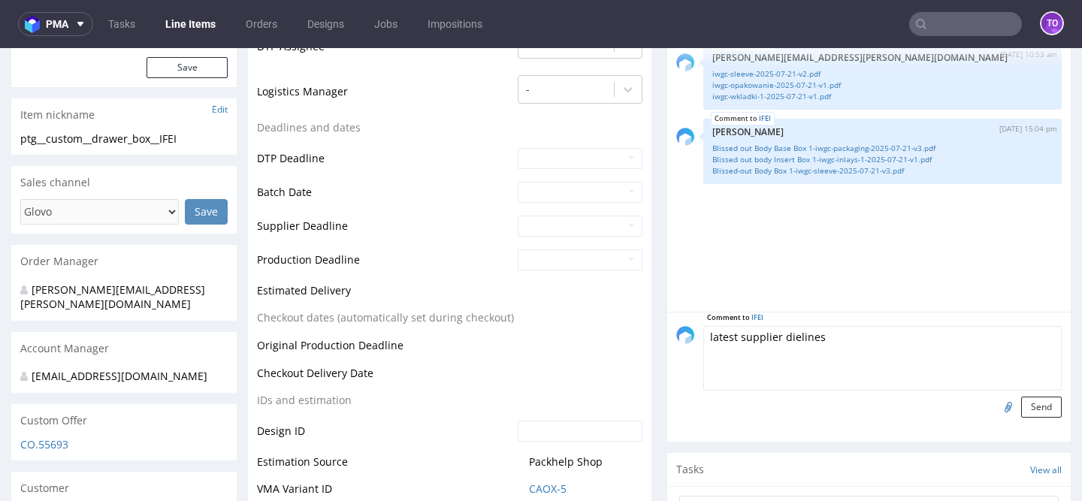
click at [996, 403] on input "file" at bounding box center [1006, 407] width 21 height 20
type input "C:\fakepath\iwgc-opakowanie-2025-07-21-v1.pdf"
click at [1028, 410] on button "Send" at bounding box center [1041, 407] width 41 height 21
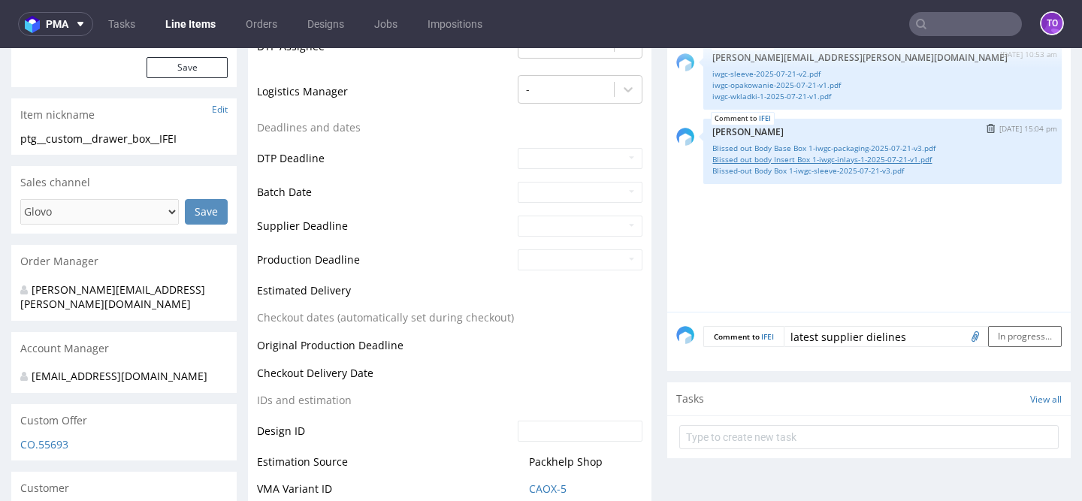
click at [844, 161] on link "Blissed out body Insert Box 1-iwgc-inlays-1-2025-07-21-v1.pdf" at bounding box center [882, 159] width 340 height 11
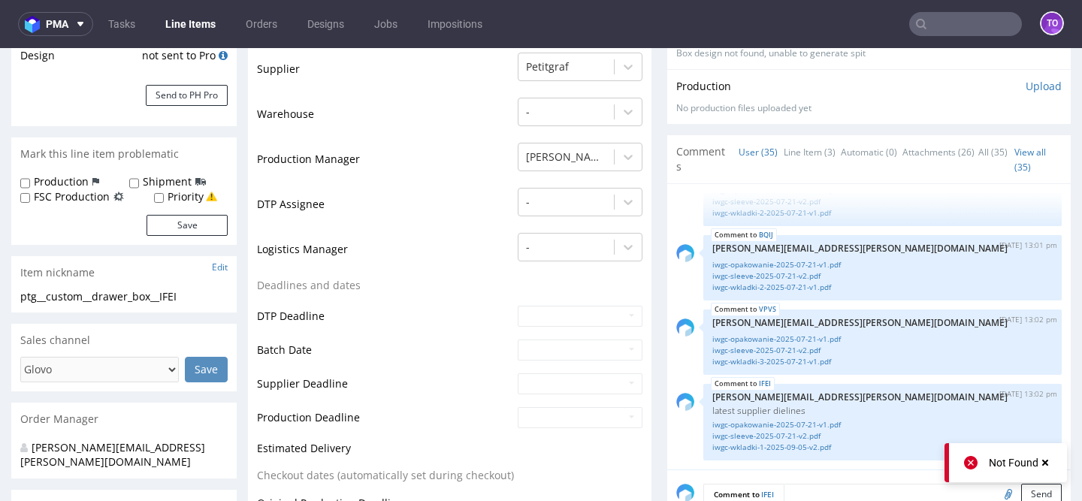
scroll to position [312, 0]
click at [794, 157] on link "Line Item (3)" at bounding box center [810, 154] width 52 height 32
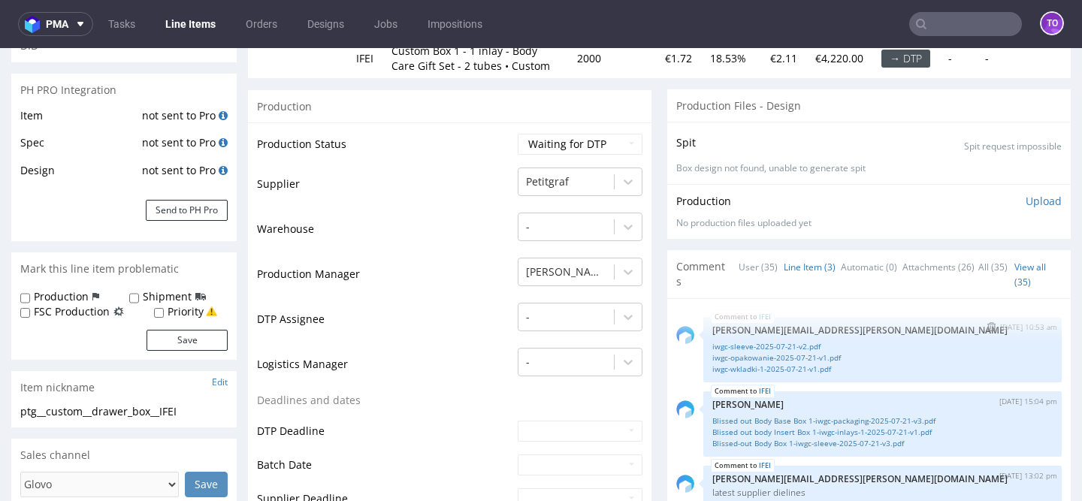
scroll to position [227, 0]
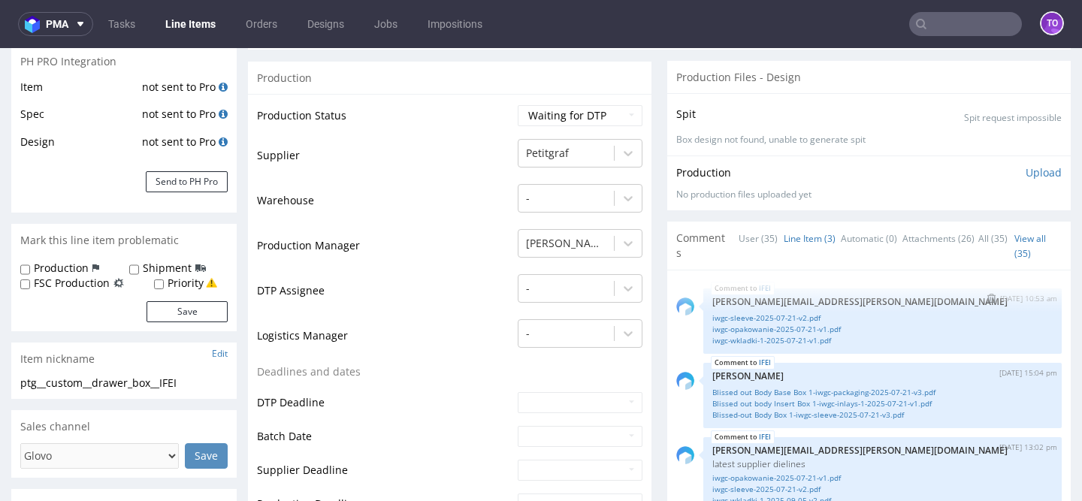
click at [987, 301] on img "submit" at bounding box center [991, 298] width 8 height 9
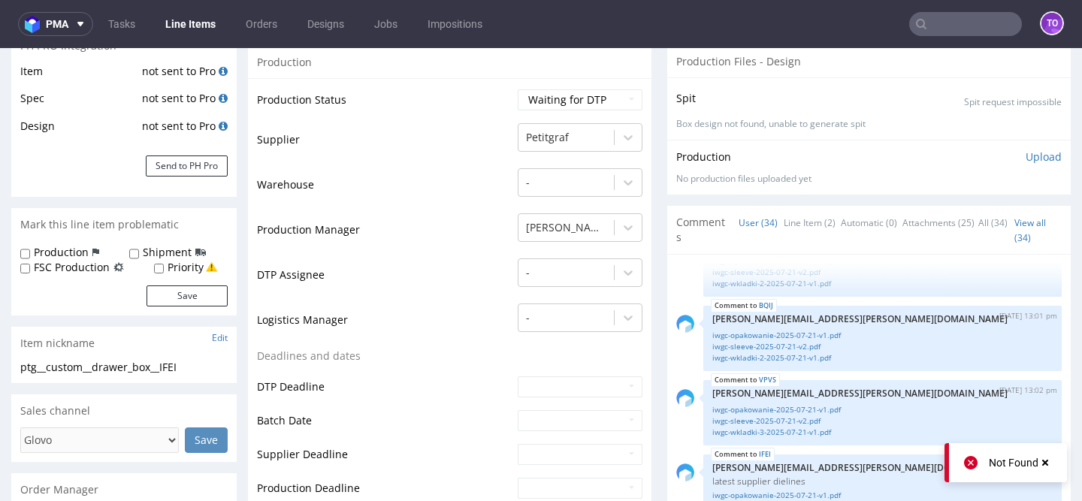
scroll to position [241, 0]
click at [785, 225] on link "Line Item (2)" at bounding box center [810, 224] width 52 height 32
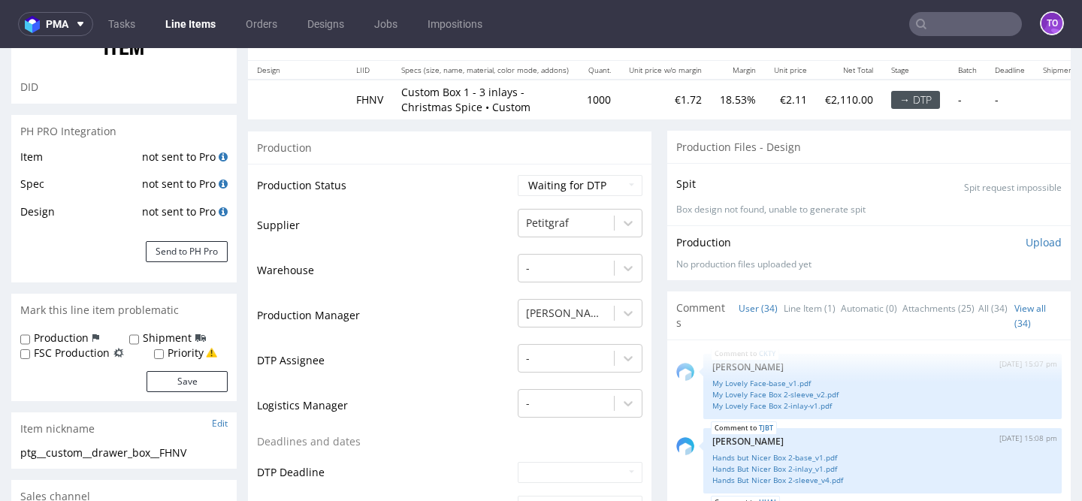
scroll to position [179, 0]
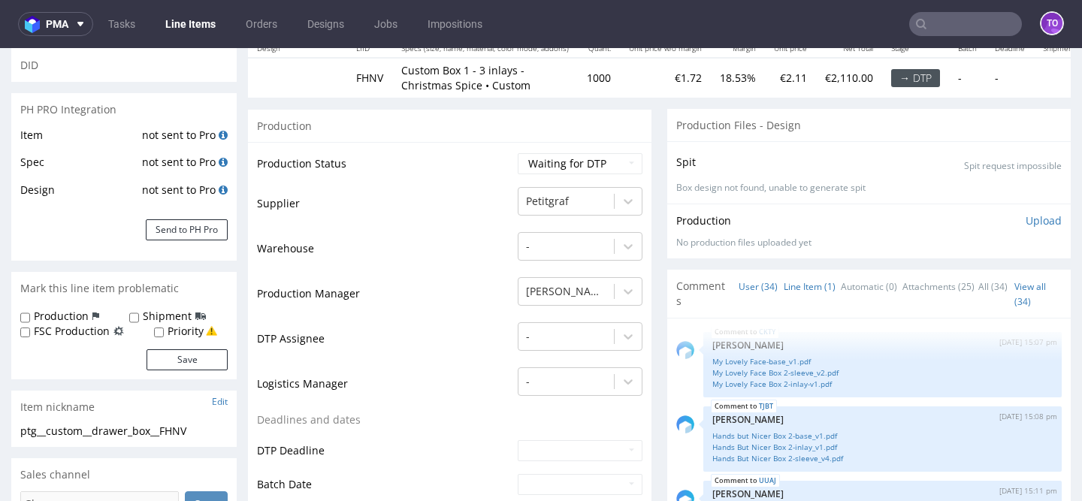
click at [799, 289] on link "Line Item (1)" at bounding box center [810, 287] width 52 height 32
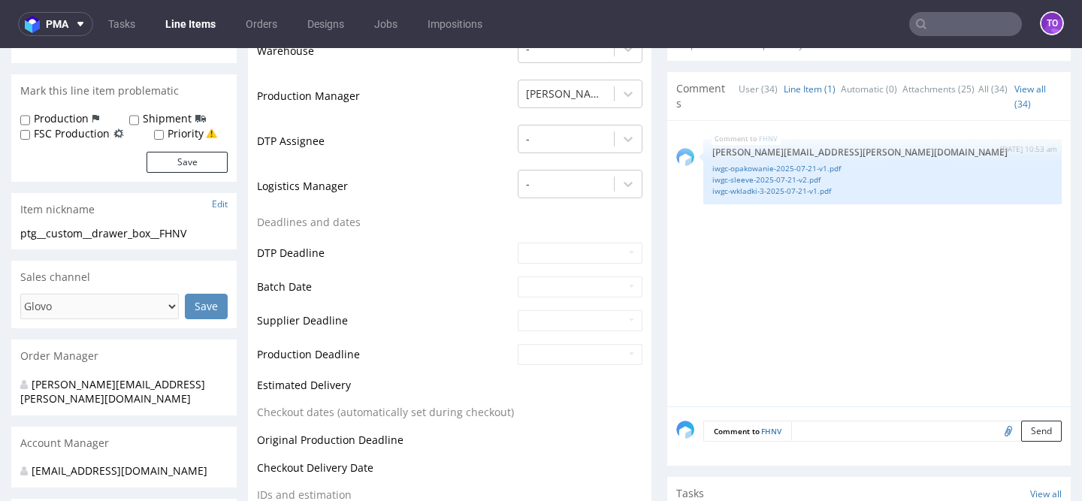
scroll to position [376, 0]
click at [996, 437] on input "file" at bounding box center [1006, 432] width 21 height 20
type input "C:\fakepath\iwgc-opakowanie-2025-07-21-v1.pdf"
click at [811, 431] on textarea at bounding box center [926, 432] width 271 height 21
paste textarea "latest supplier dielines"
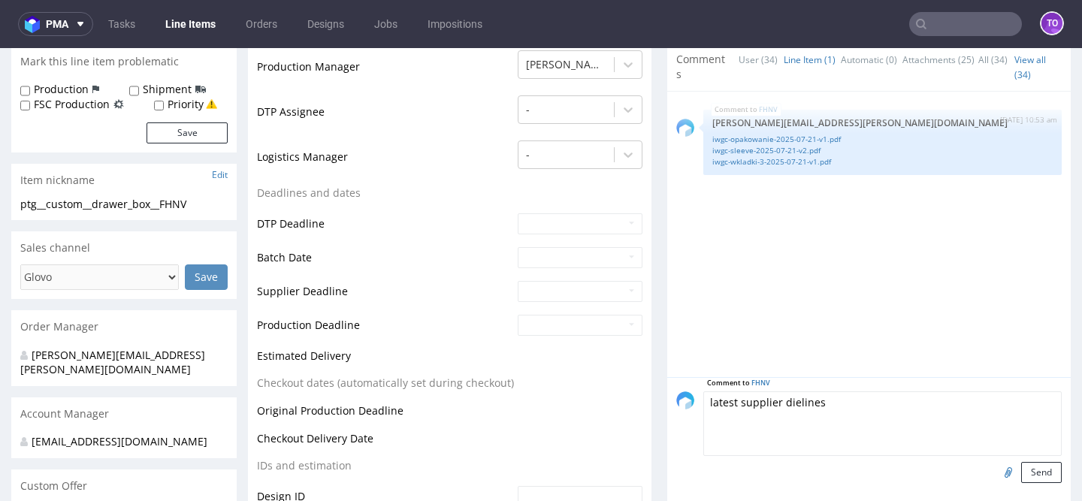
scroll to position [428, 0]
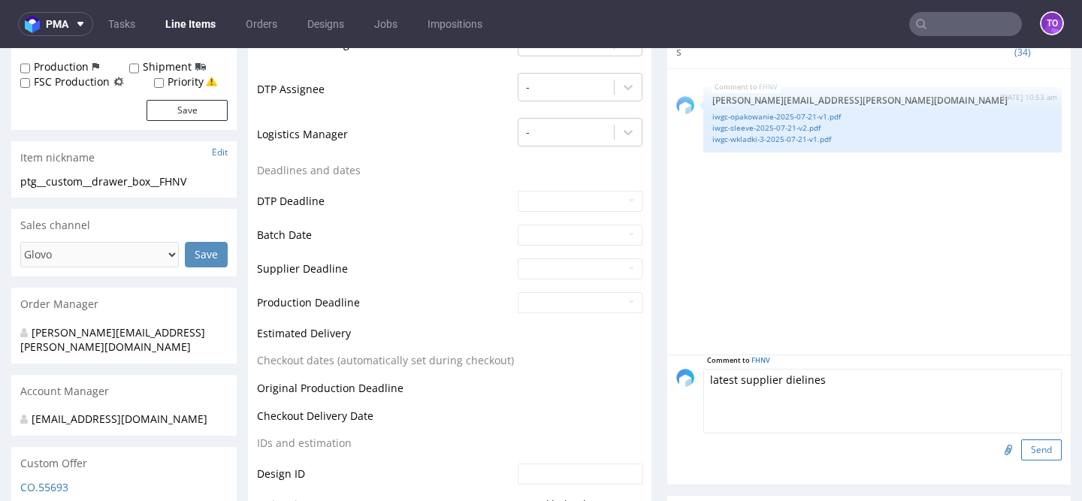
type textarea "latest supplier dielines"
click at [1026, 451] on button "Send" at bounding box center [1041, 450] width 41 height 21
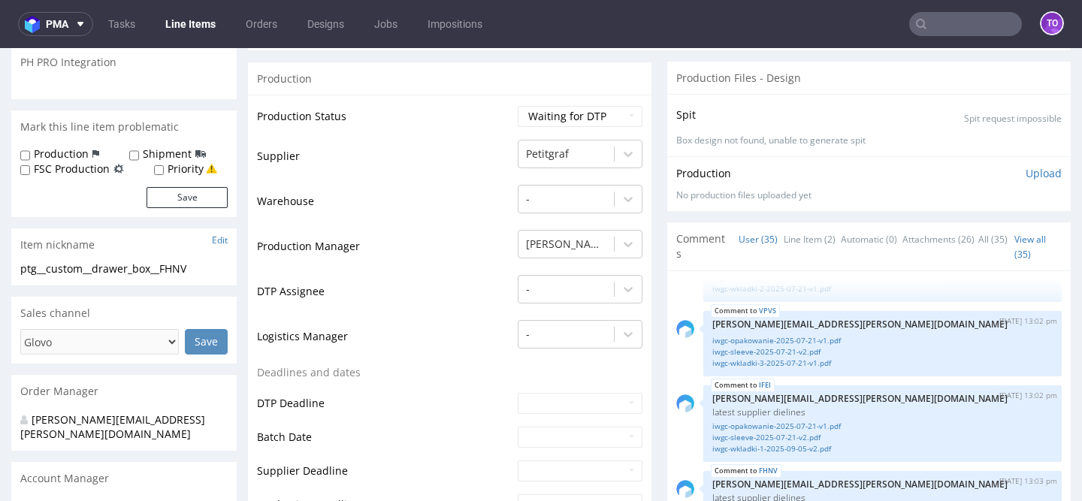
scroll to position [240, 0]
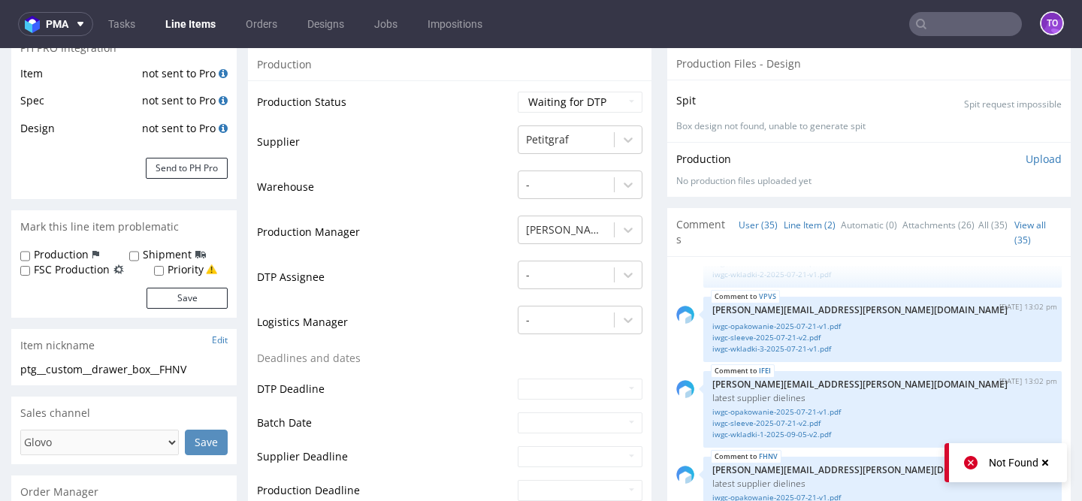
click at [821, 229] on link "Line Item (2)" at bounding box center [810, 225] width 52 height 32
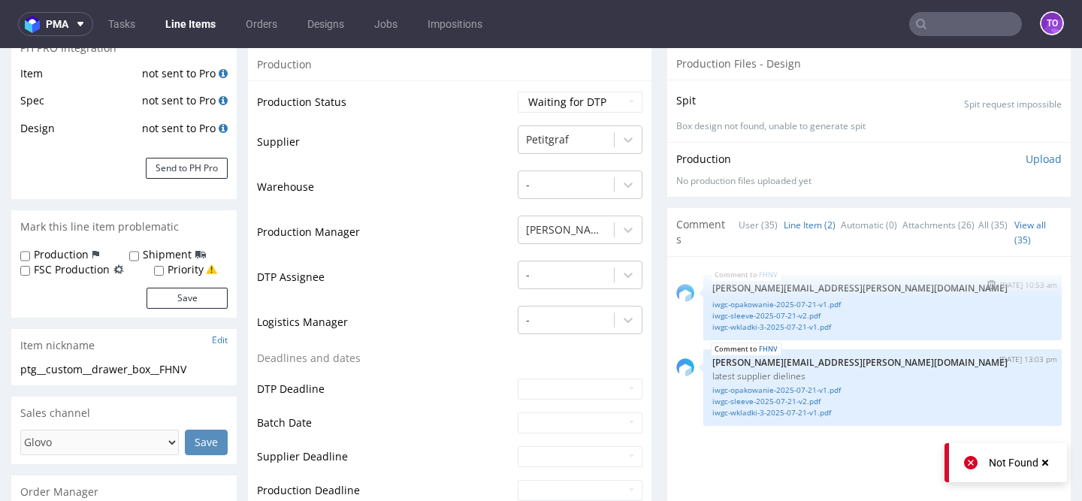
click at [987, 283] on img "submit" at bounding box center [991, 284] width 8 height 9
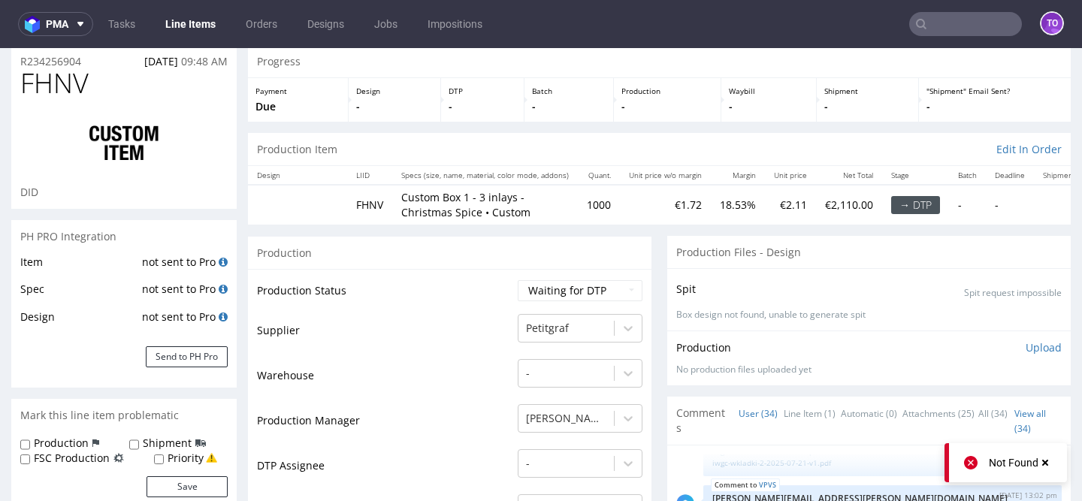
scroll to position [0, 0]
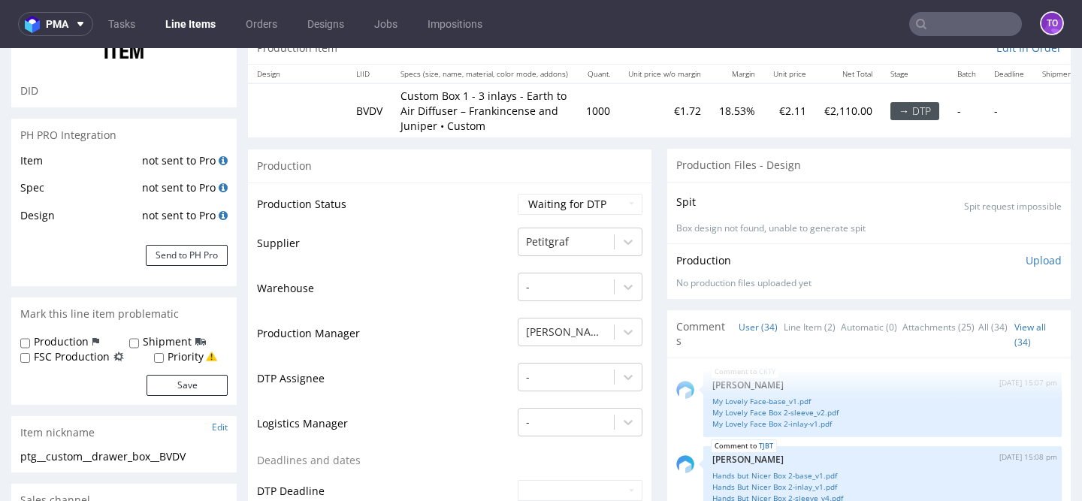
scroll to position [385, 0]
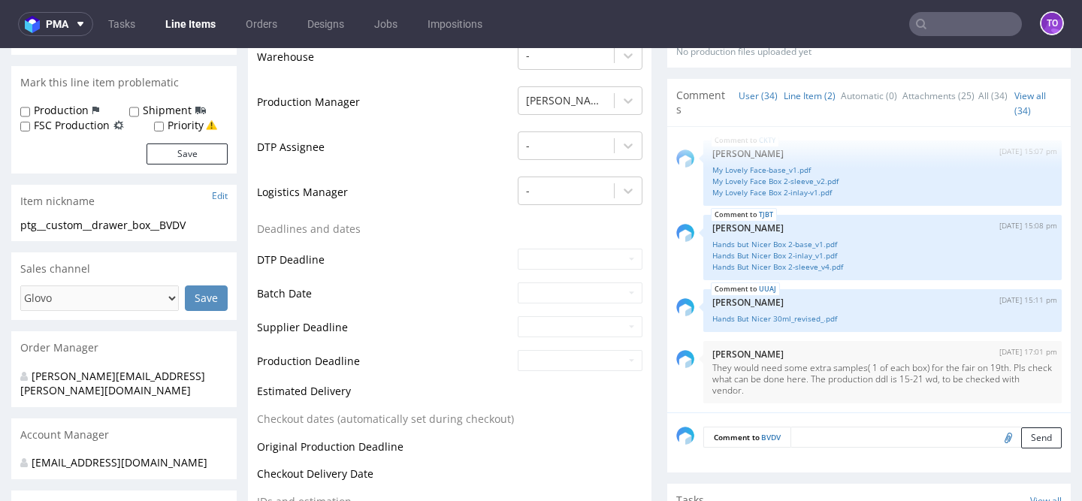
click at [785, 97] on link "Line Item (2)" at bounding box center [810, 96] width 52 height 32
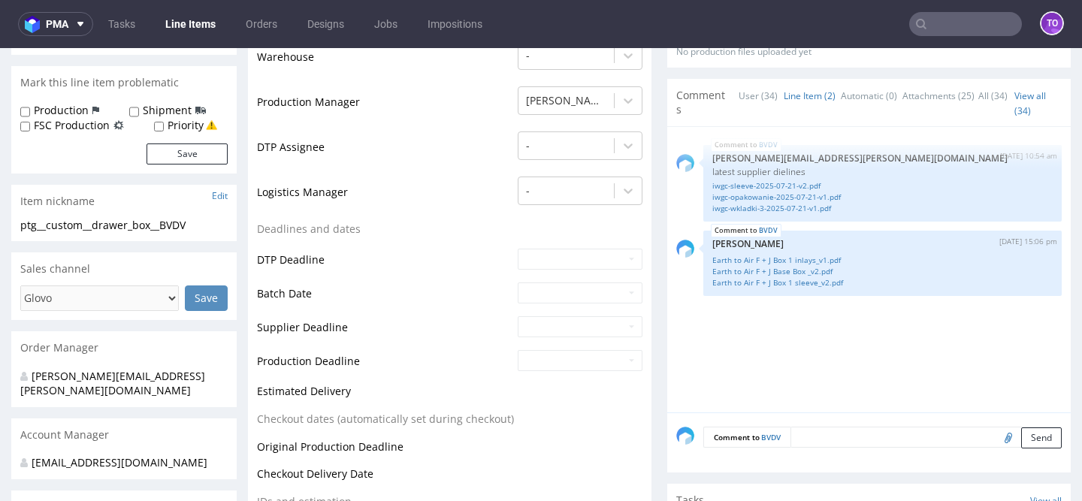
click at [996, 438] on input "file" at bounding box center [1006, 438] width 21 height 20
type input "C:\fakepath\iwgc-opakowanie-2025-07-21-v1.pdf"
click at [1021, 439] on button "Send" at bounding box center [1041, 438] width 41 height 21
click at [803, 265] on link "Earth to Air F + J Box 1 inlays_v1.pdf" at bounding box center [882, 260] width 340 height 11
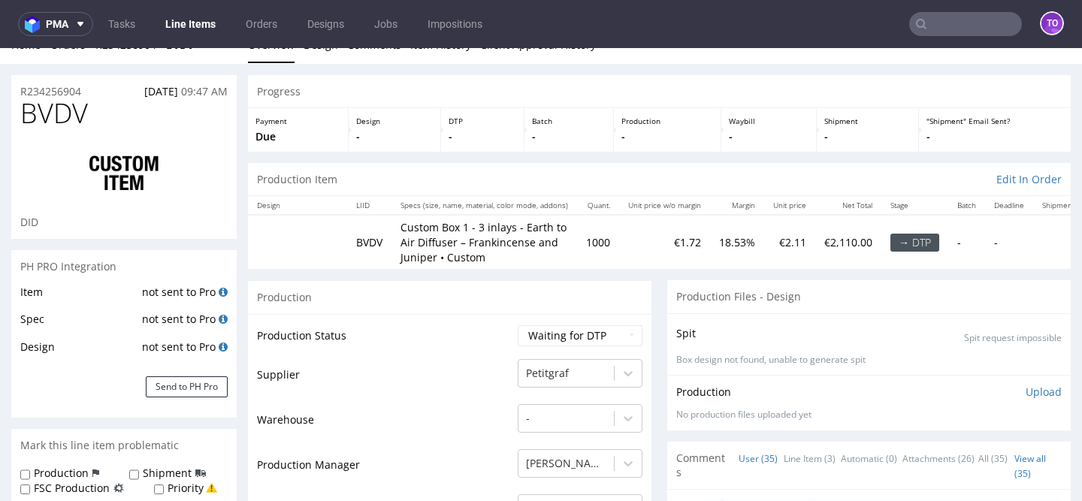
scroll to position [191, 0]
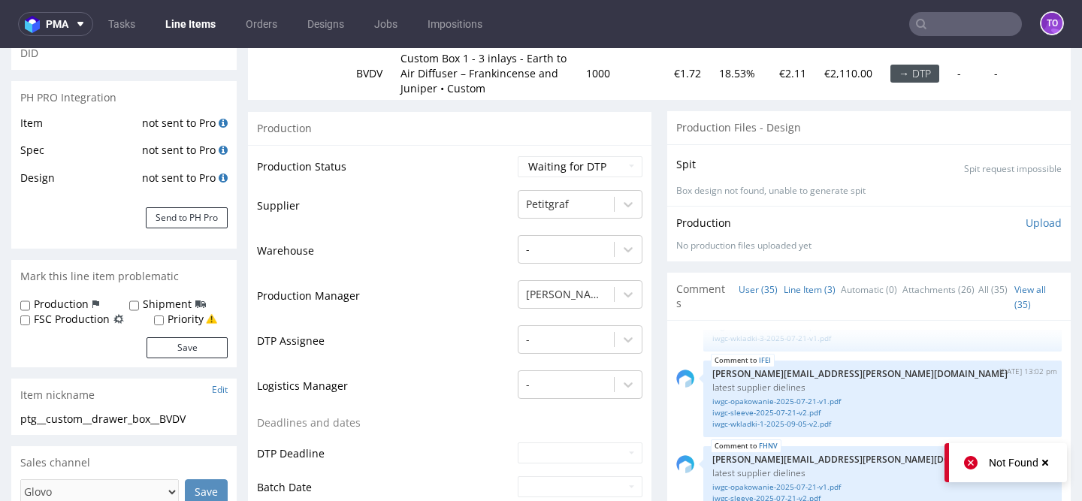
click at [801, 289] on link "Line Item (3)" at bounding box center [810, 290] width 52 height 32
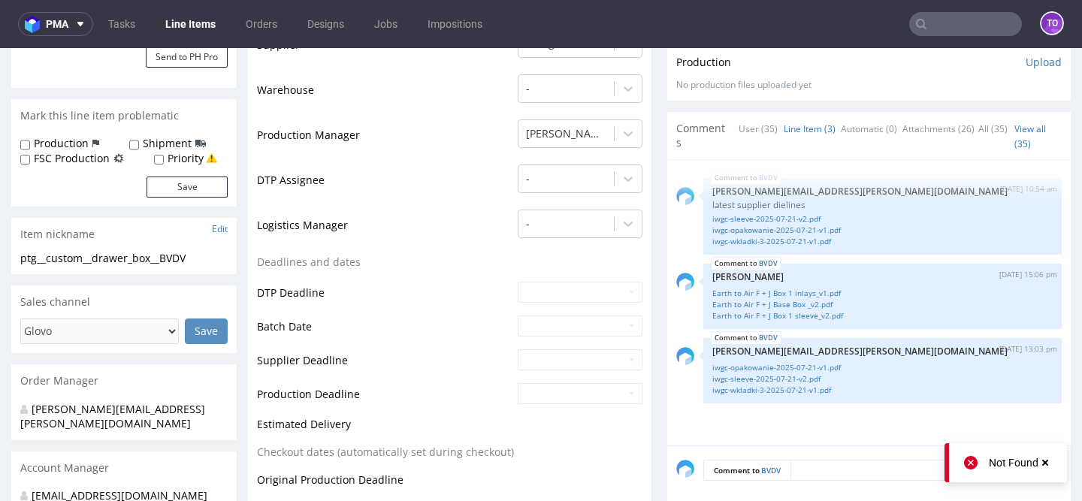
scroll to position [351, 0]
click at [987, 190] on img "submit" at bounding box center [991, 188] width 8 height 9
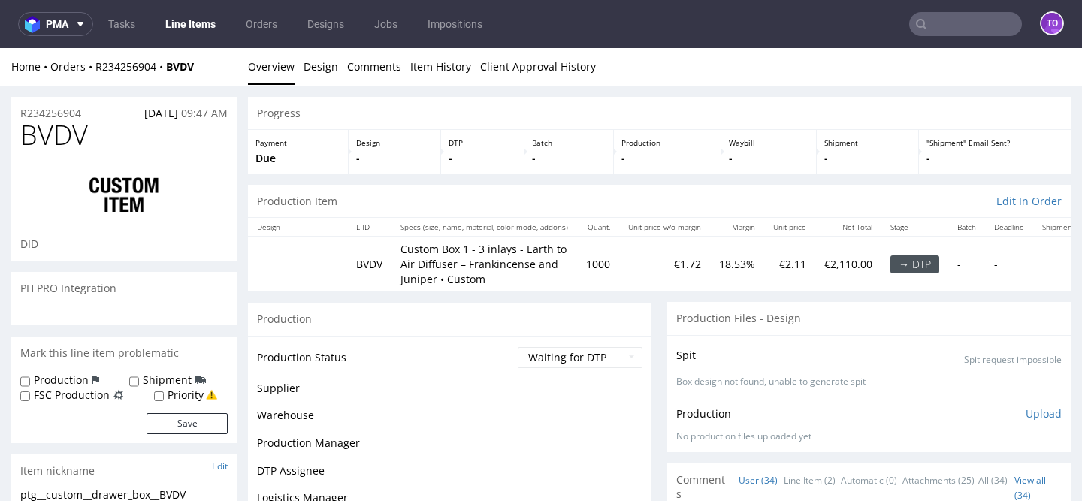
scroll to position [2179, 0]
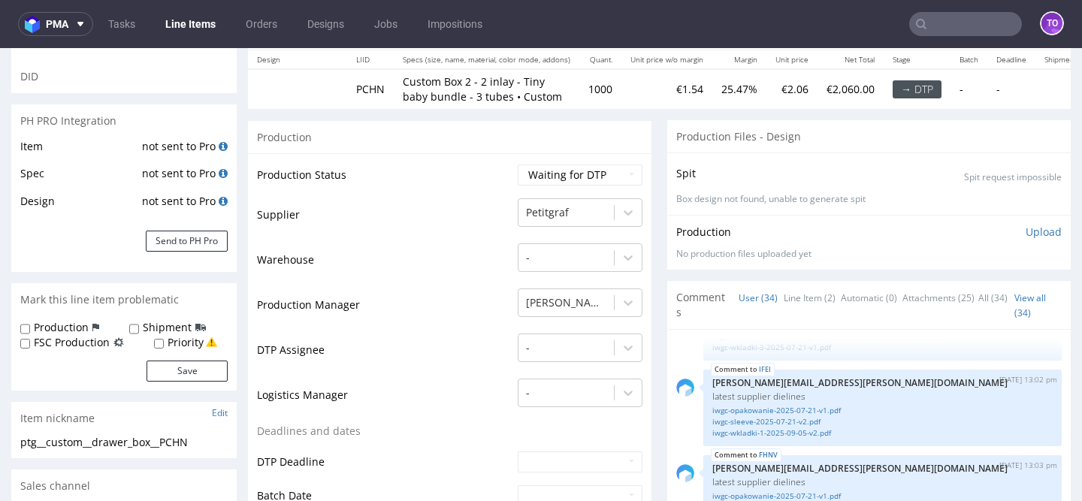
scroll to position [343, 0]
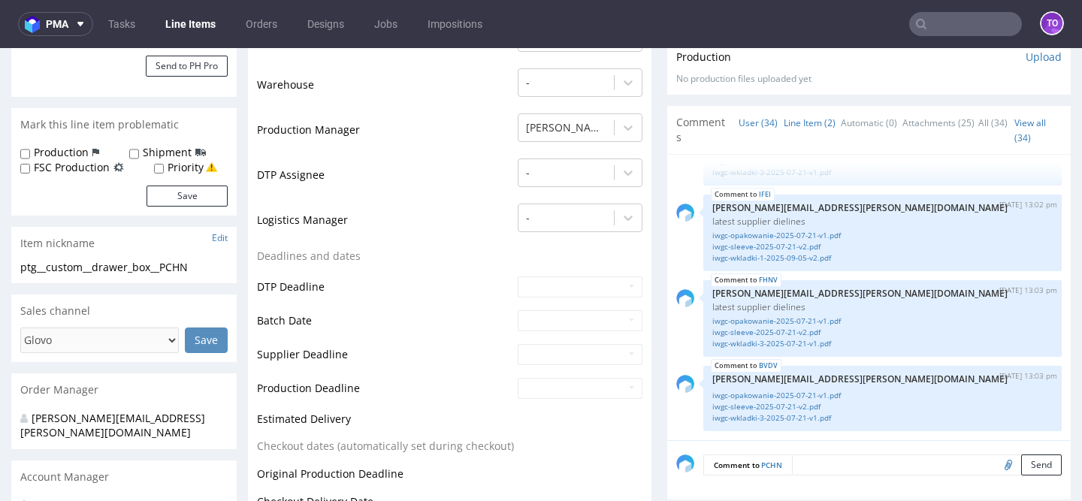
click at [796, 131] on link "Line Item (2)" at bounding box center [810, 123] width 52 height 32
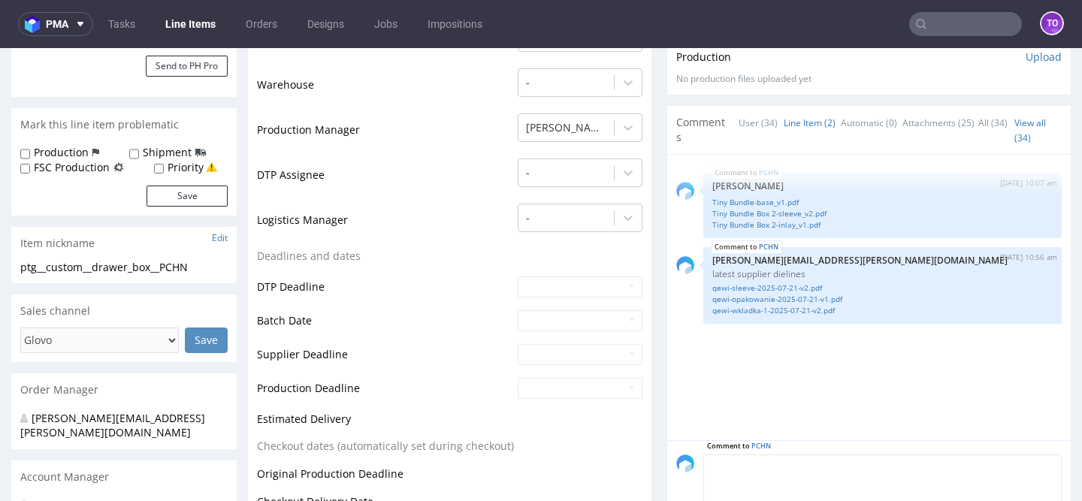
click at [826, 464] on textarea at bounding box center [882, 487] width 358 height 65
paste textarea "latest supplier dielines"
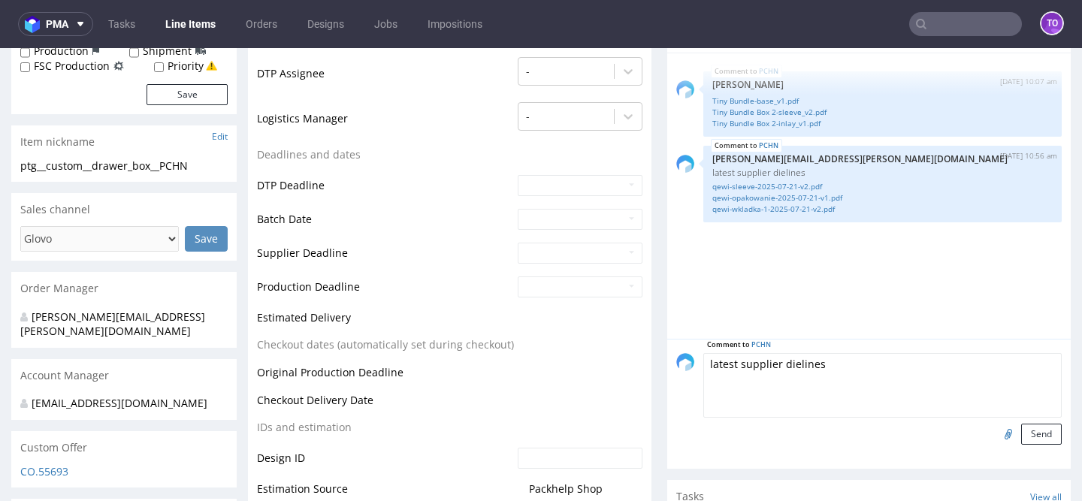
scroll to position [470, 0]
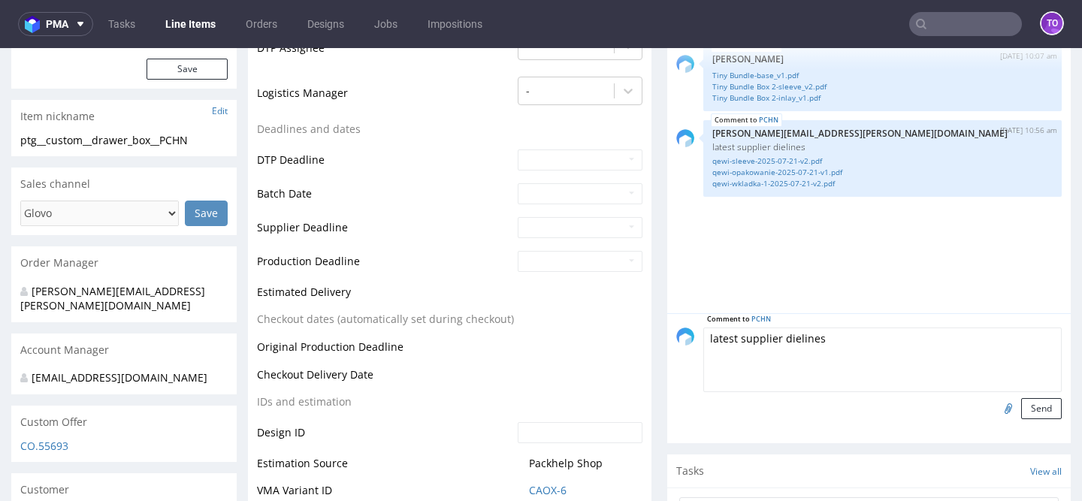
type textarea "latest supplier dielines"
click at [996, 405] on input "file" at bounding box center [1006, 408] width 21 height 20
type input "C:\fakepath\qewi-opakowanie-2025-07-21-v1.pdf"
click at [1021, 408] on button "Send" at bounding box center [1041, 408] width 41 height 21
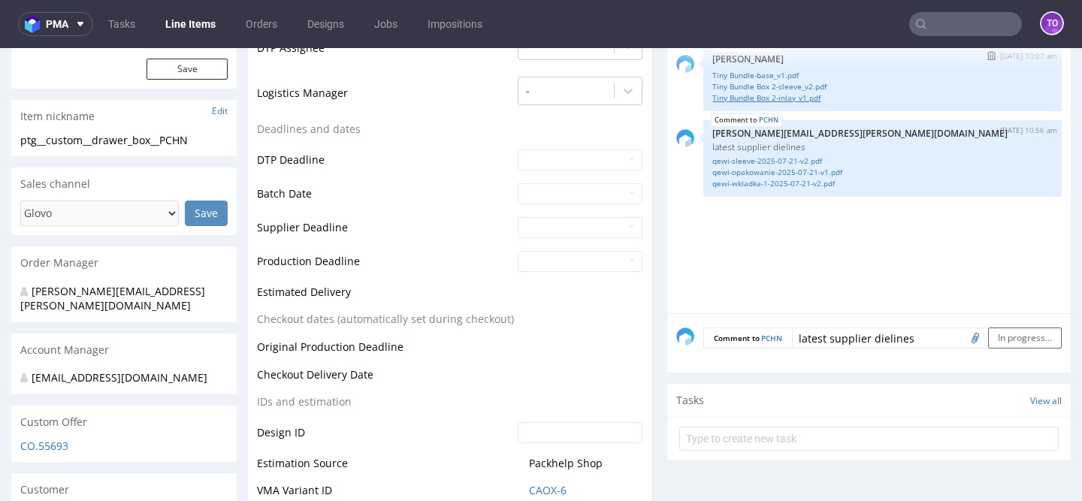
click at [785, 98] on link "Tiny Bundle Box 2-inlay_v1.pdf" at bounding box center [882, 97] width 340 height 11
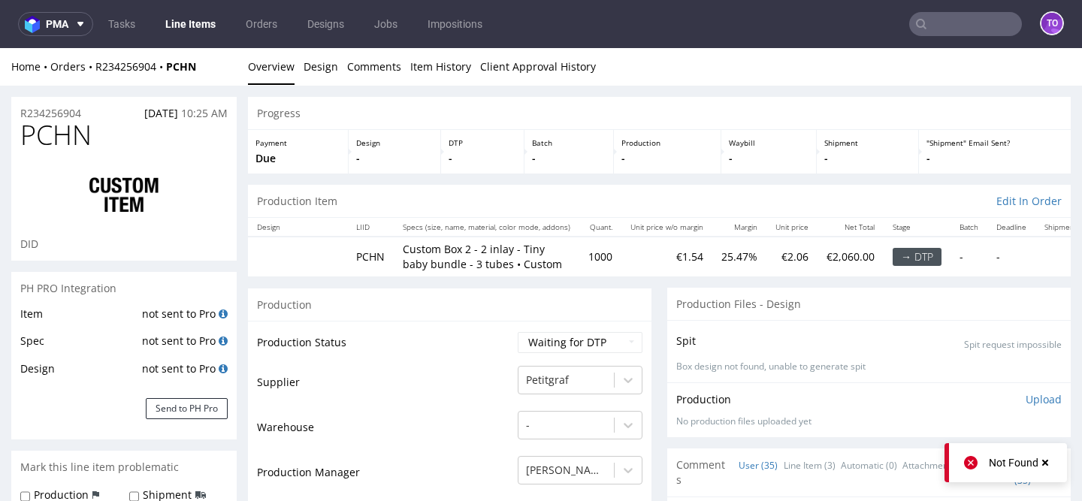
scroll to position [2264, 0]
click at [795, 467] on link "Line Item (3)" at bounding box center [810, 465] width 52 height 32
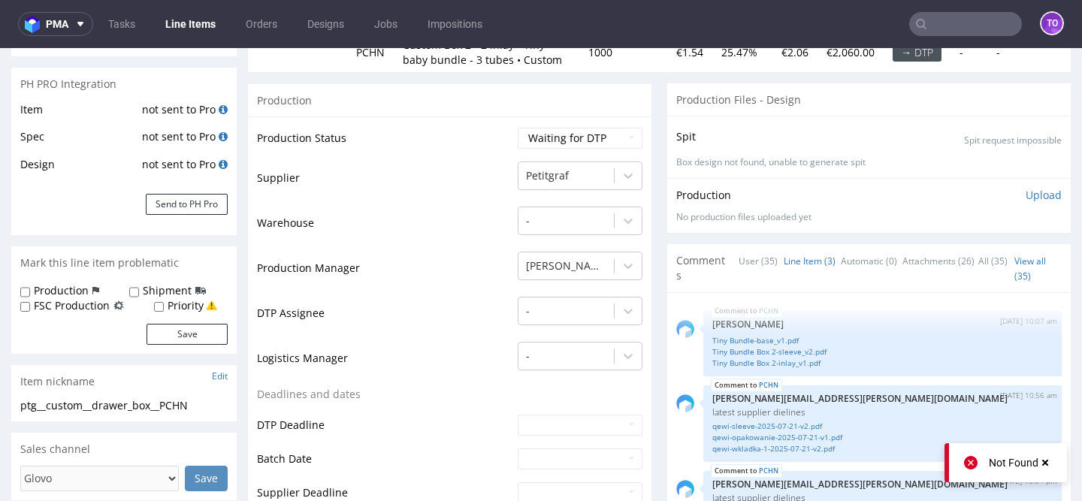
scroll to position [275, 0]
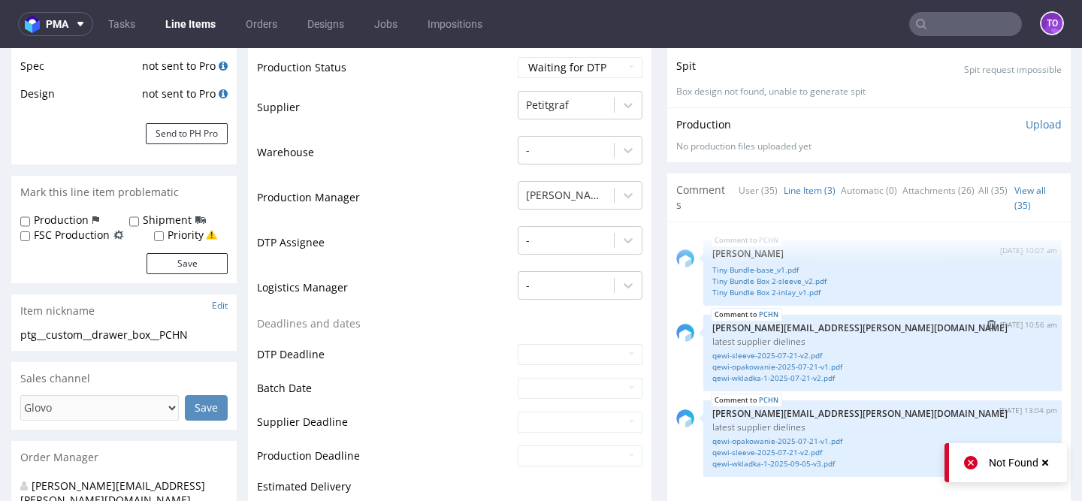
click at [987, 322] on img "submit" at bounding box center [991, 324] width 8 height 9
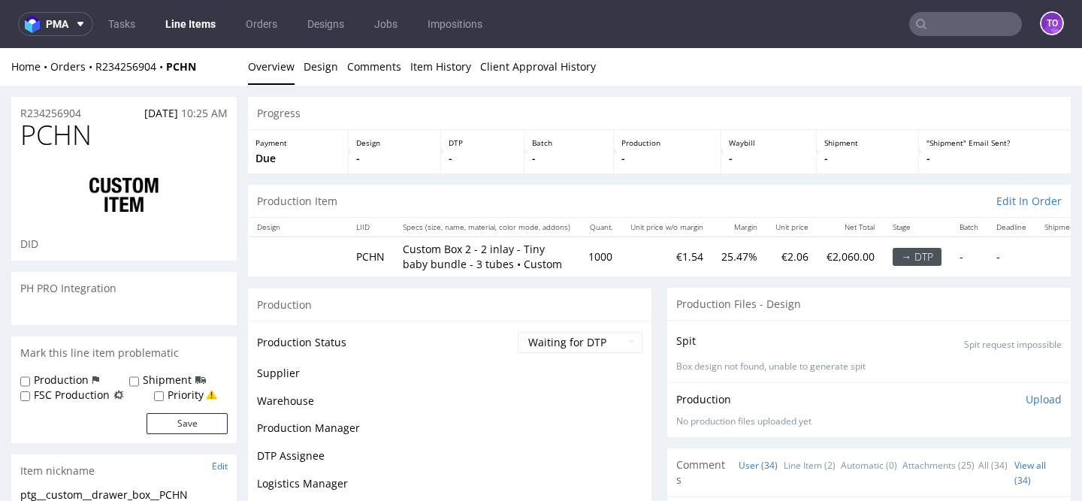
scroll to position [2179, 0]
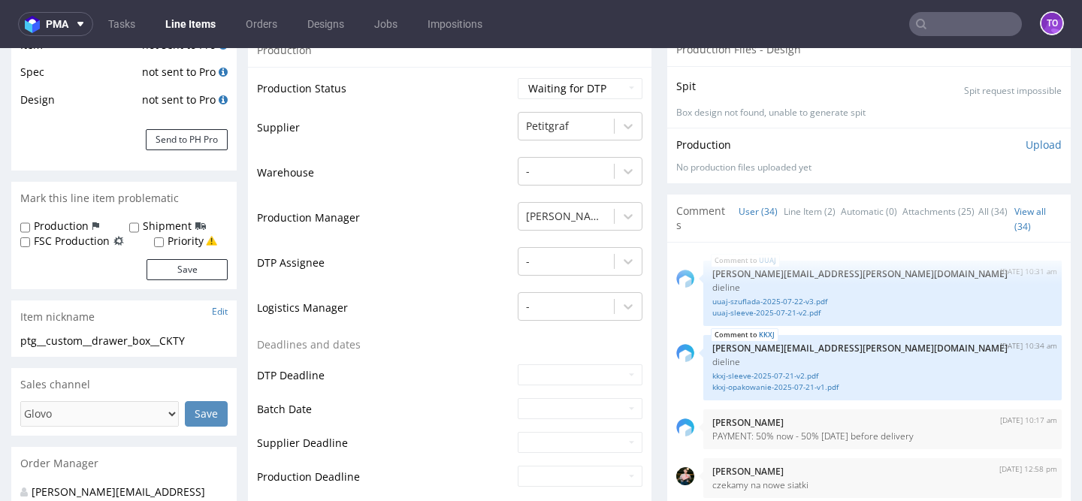
scroll to position [268, 0]
click at [804, 209] on link "Line Item (2)" at bounding box center [810, 213] width 52 height 32
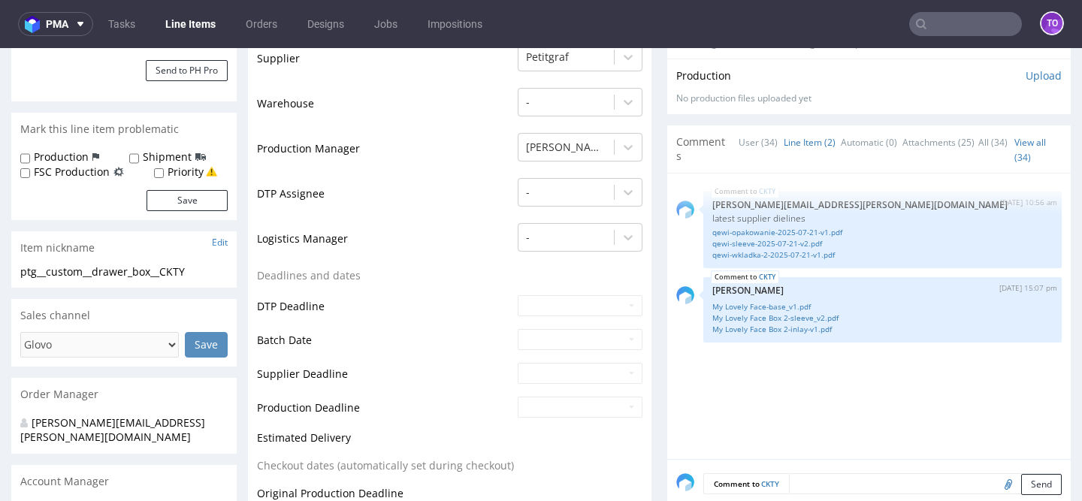
scroll to position [400, 0]
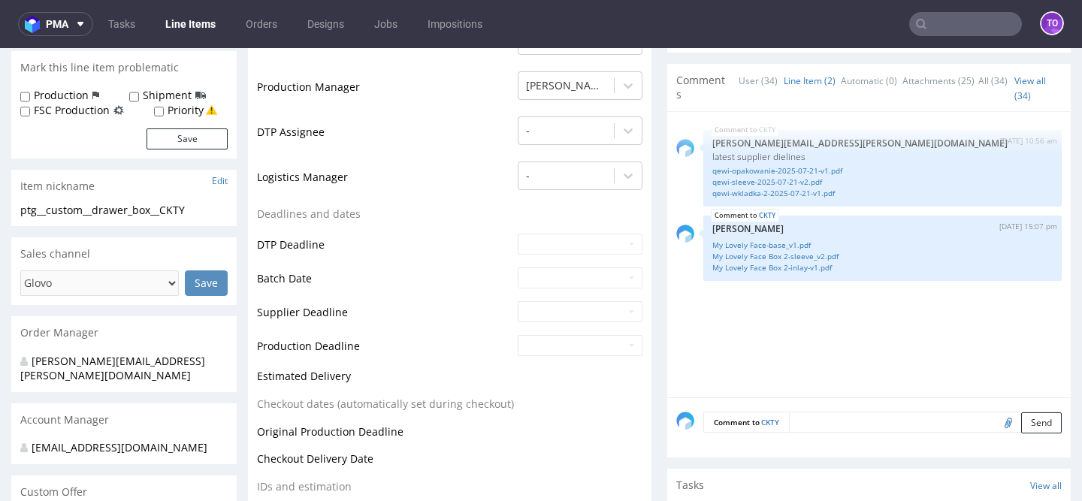
click at [815, 416] on textarea at bounding box center [925, 422] width 273 height 21
paste textarea "latest supplier dielines"
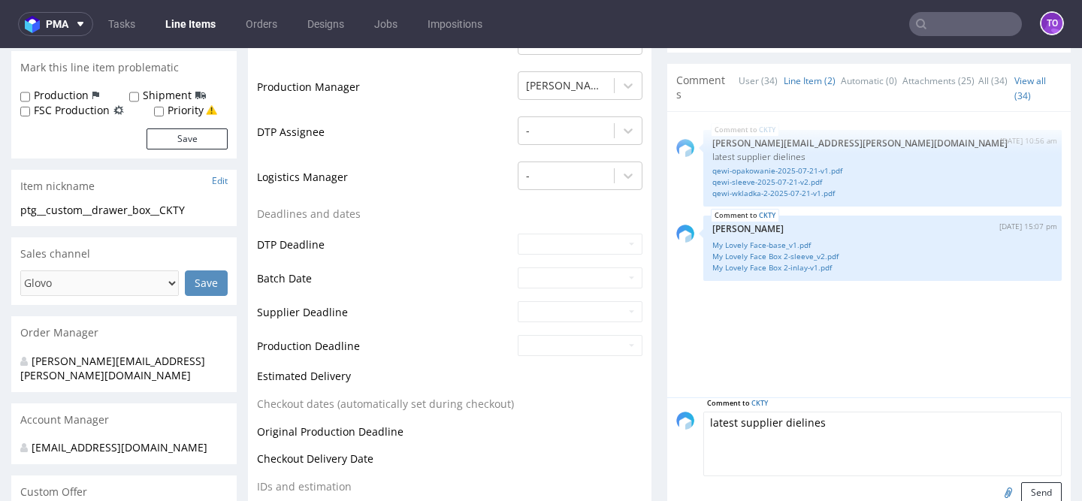
type textarea "latest supplier dielines"
click at [996, 491] on input "file" at bounding box center [1006, 492] width 21 height 20
type input "C:\fakepath\qewi-opakowanie-2025-07-21-v1.pdf"
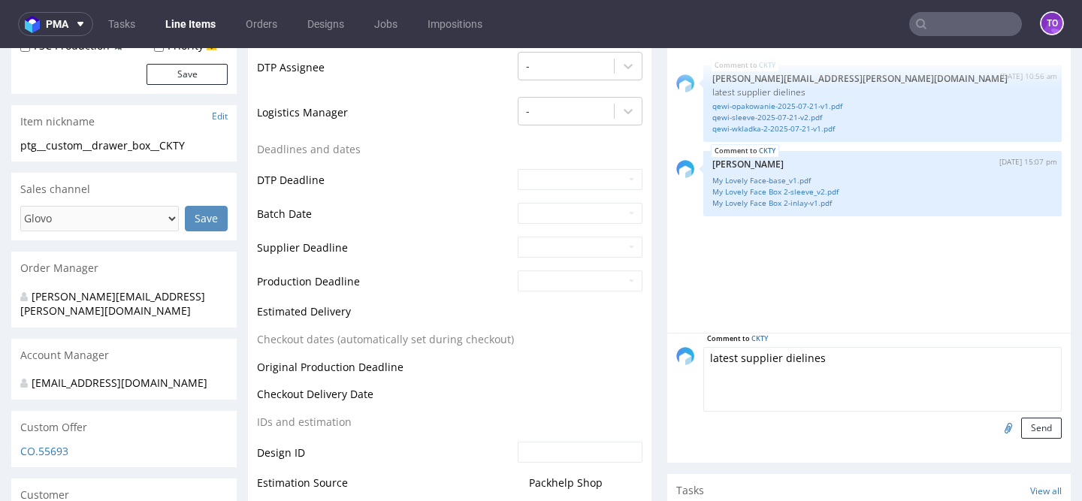
scroll to position [504, 0]
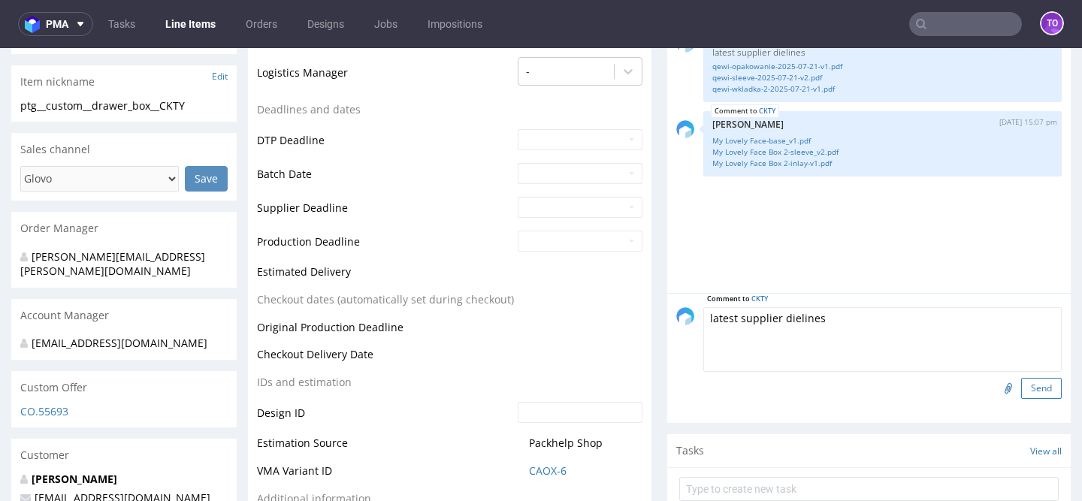
click at [1033, 390] on button "Send" at bounding box center [1041, 388] width 41 height 21
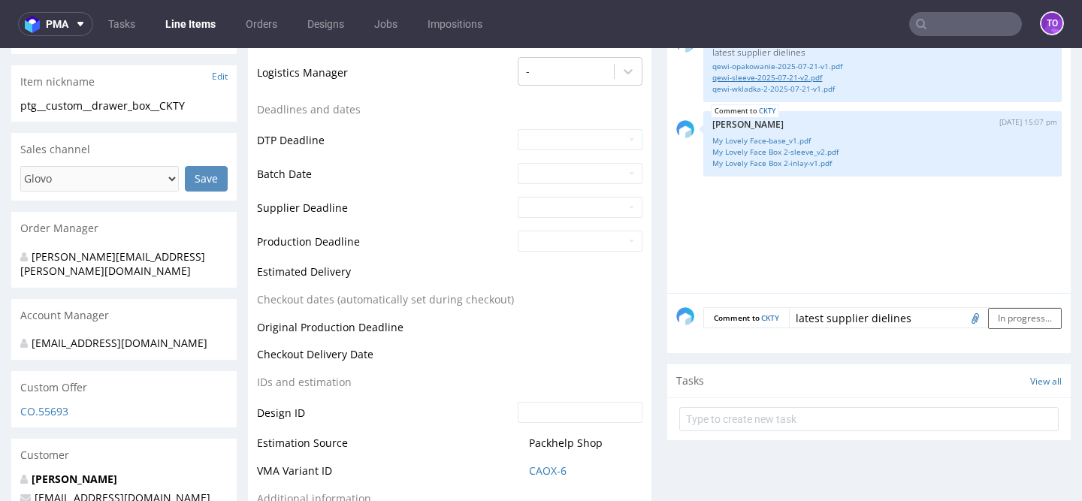
click at [779, 80] on link "qewi-sleeve-2025-07-21-v2.pdf" at bounding box center [882, 77] width 340 height 11
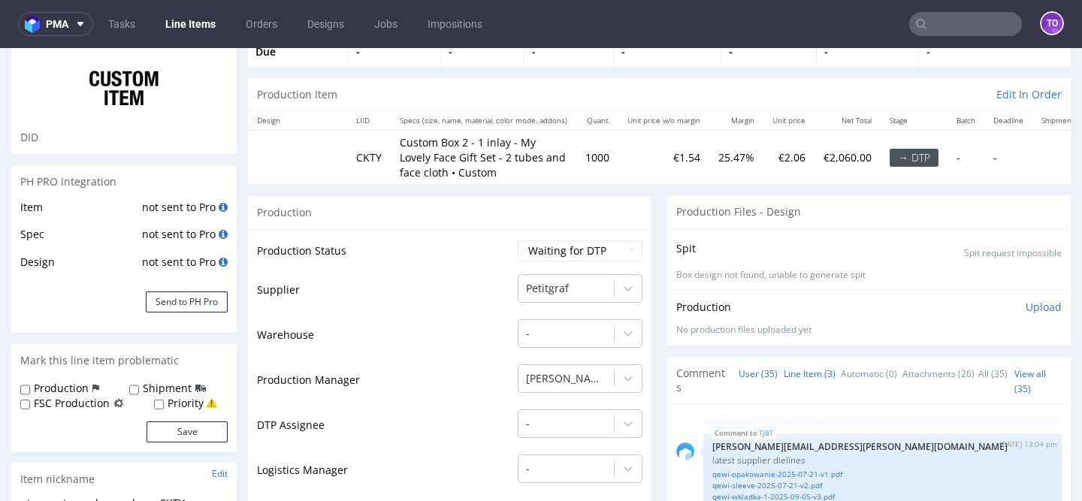
scroll to position [118, 0]
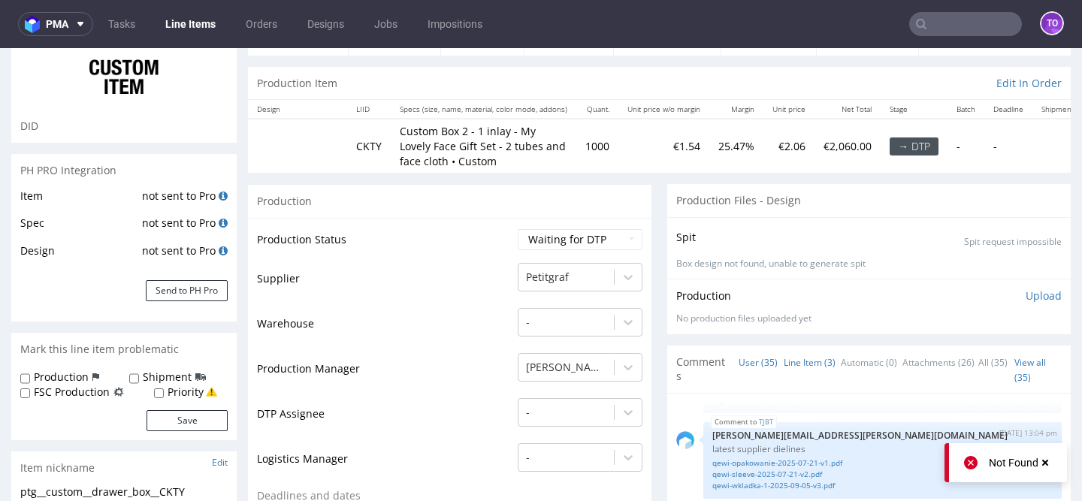
click at [797, 358] on link "Line Item (3)" at bounding box center [810, 362] width 52 height 32
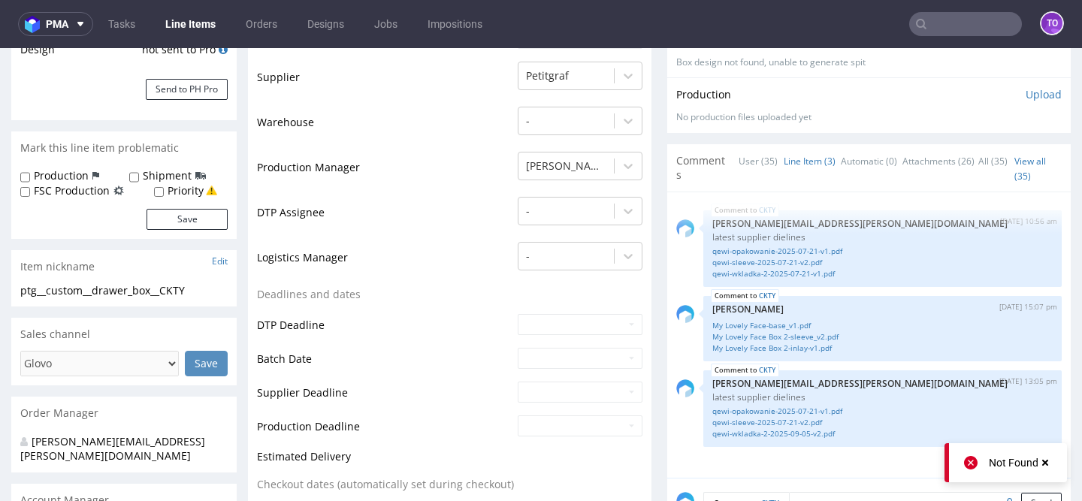
scroll to position [329, 0]
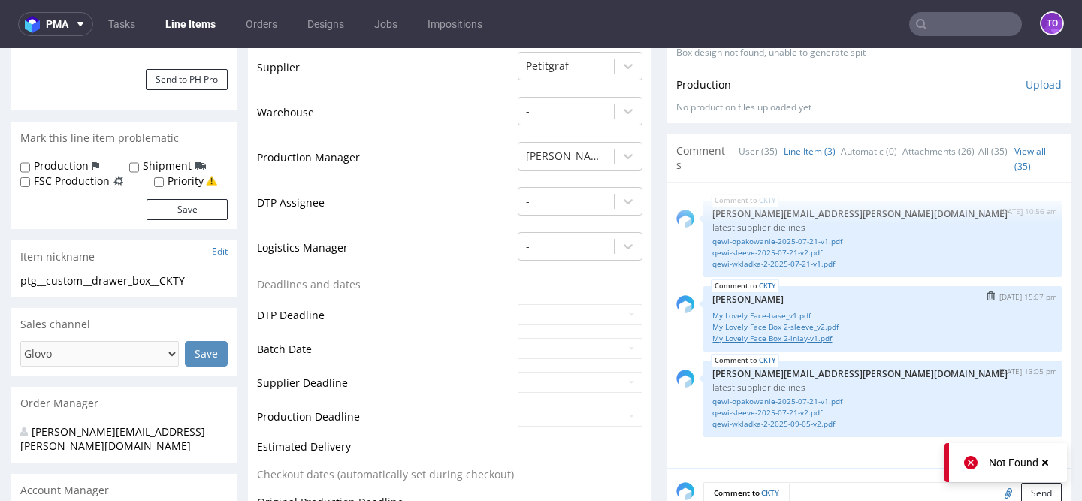
click at [817, 335] on link "My Lovely Face Box 2-inlay-v1.pdf" at bounding box center [882, 338] width 340 height 11
click at [780, 425] on link "qewi-wkladka-2-2025-09-05-v2.pdf" at bounding box center [882, 424] width 340 height 11
click at [987, 210] on img "submit" at bounding box center [991, 210] width 8 height 9
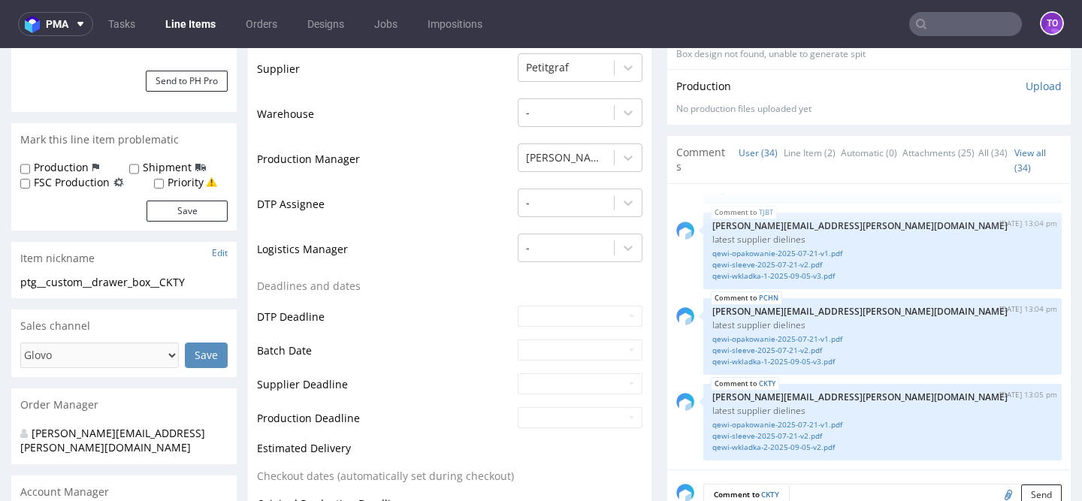
scroll to position [345, 0]
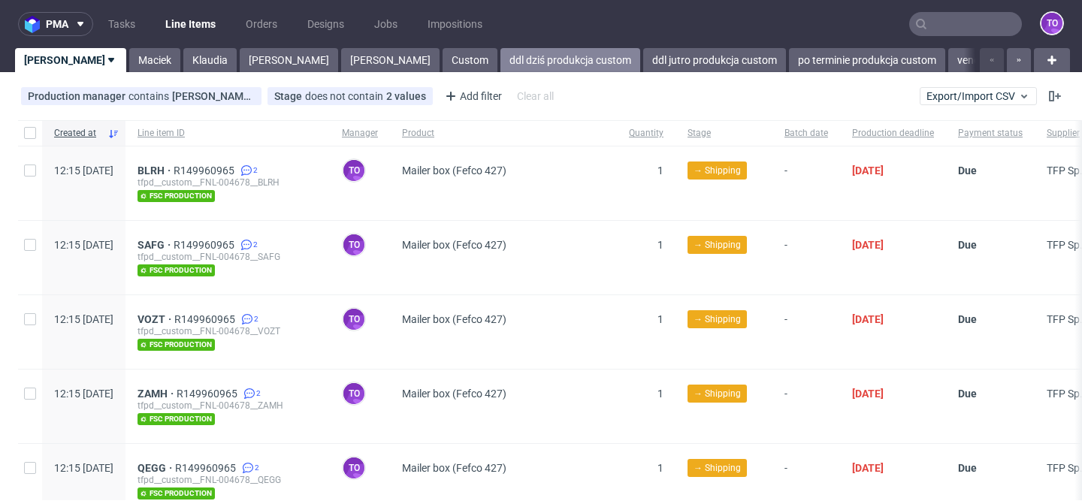
click at [500, 61] on link "ddl dziś produkcja custom" at bounding box center [570, 60] width 140 height 24
